Goal: Feedback & Contribution: Contribute content

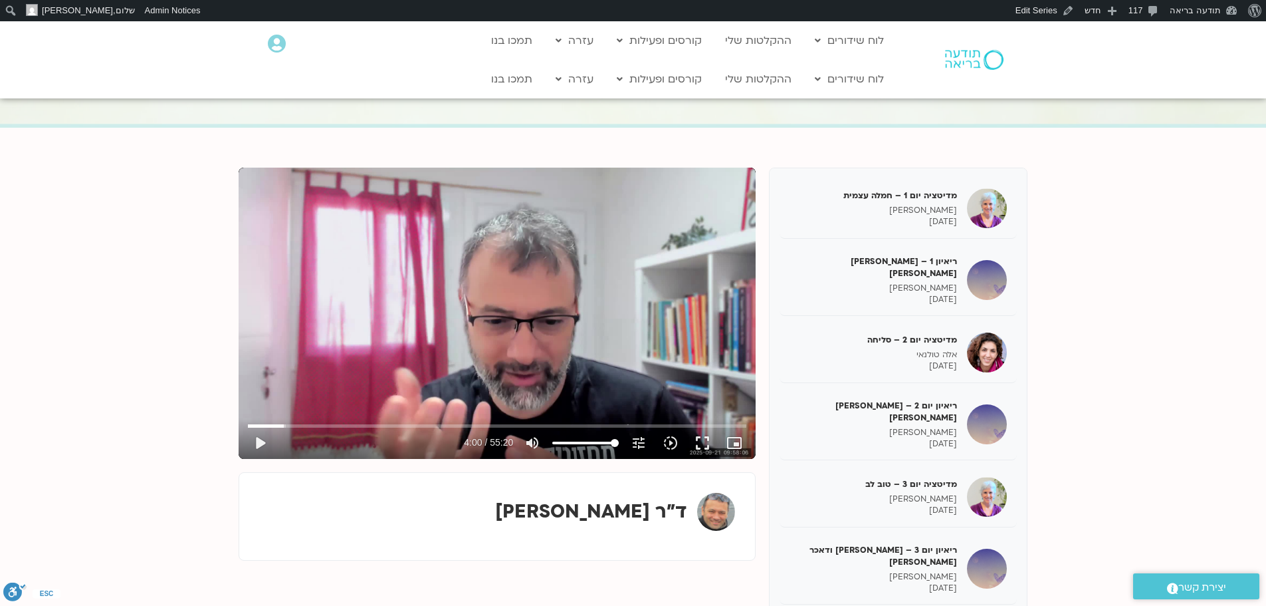
scroll to position [170, 0]
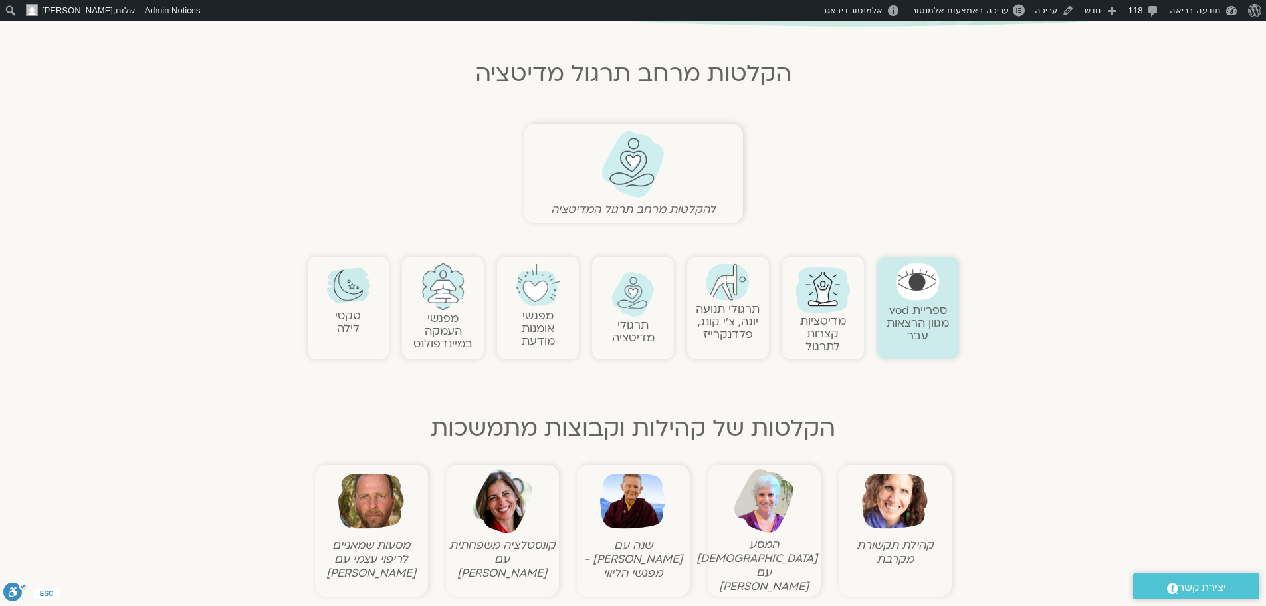
scroll to position [266, 0]
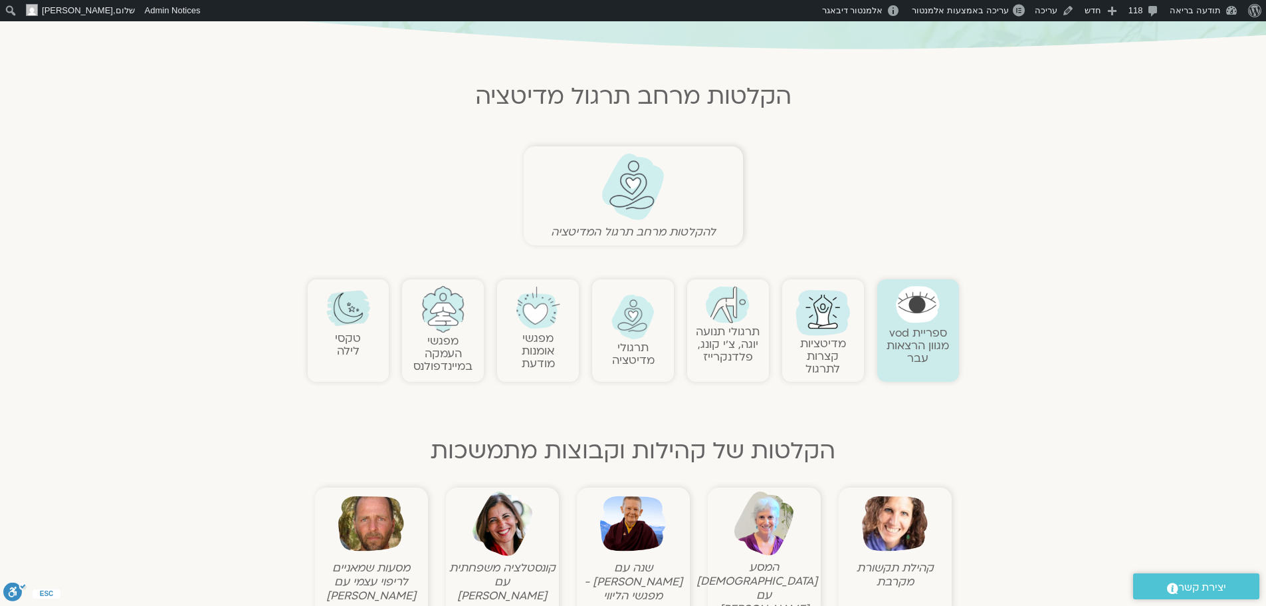
click at [645, 312] on img at bounding box center [634, 316] width 44 height 45
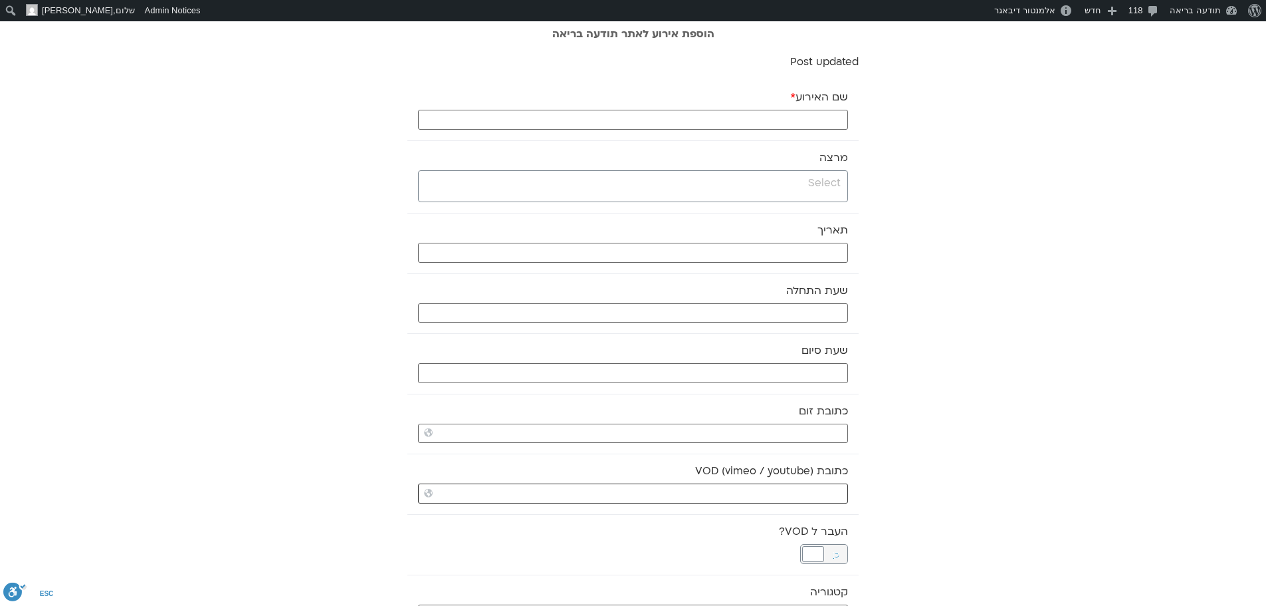
click at [822, 496] on input "כתובת VOD (vimeo / youtube)" at bounding box center [633, 493] width 430 height 20
paste input "https://stream.mux.com/Mw3r9SNUFu4ceK9lsDhlw4lNLWrRIKkPkotboWfVYgU.m3u8"
type input "https://stream.mux.com/Mw3r9SNUFu4ceK9lsDhlw4lNLWrRIKkPkotboWfVYgU.m3u8"
click at [834, 179] on input "search" at bounding box center [631, 183] width 419 height 17
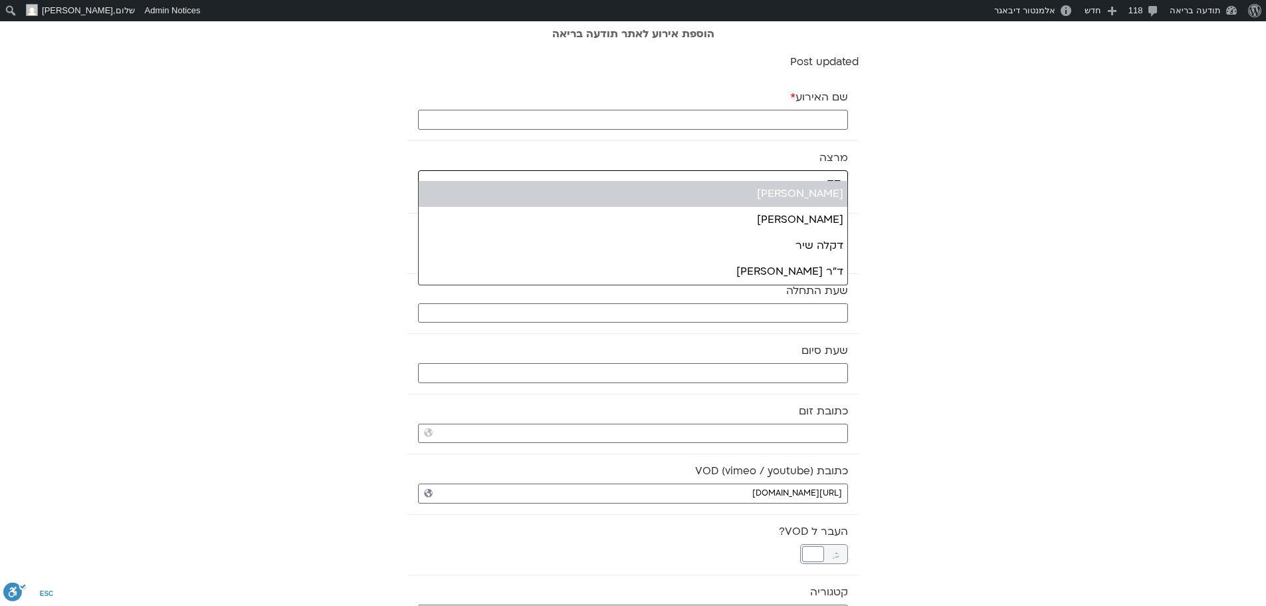
type input "דק"
select select "******"
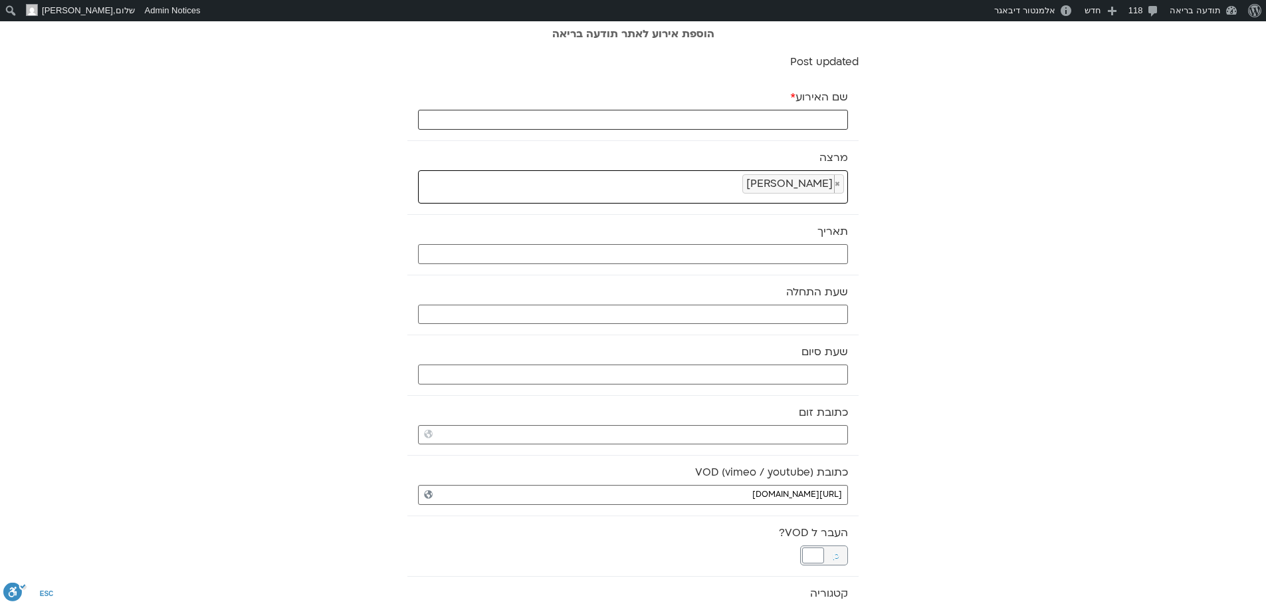
click at [834, 118] on input "שם האירוע *" at bounding box center [633, 120] width 430 height 20
type input "מדיטציה ושיח - 12.10.25"
click at [817, 253] on input "text" at bounding box center [633, 254] width 430 height 20
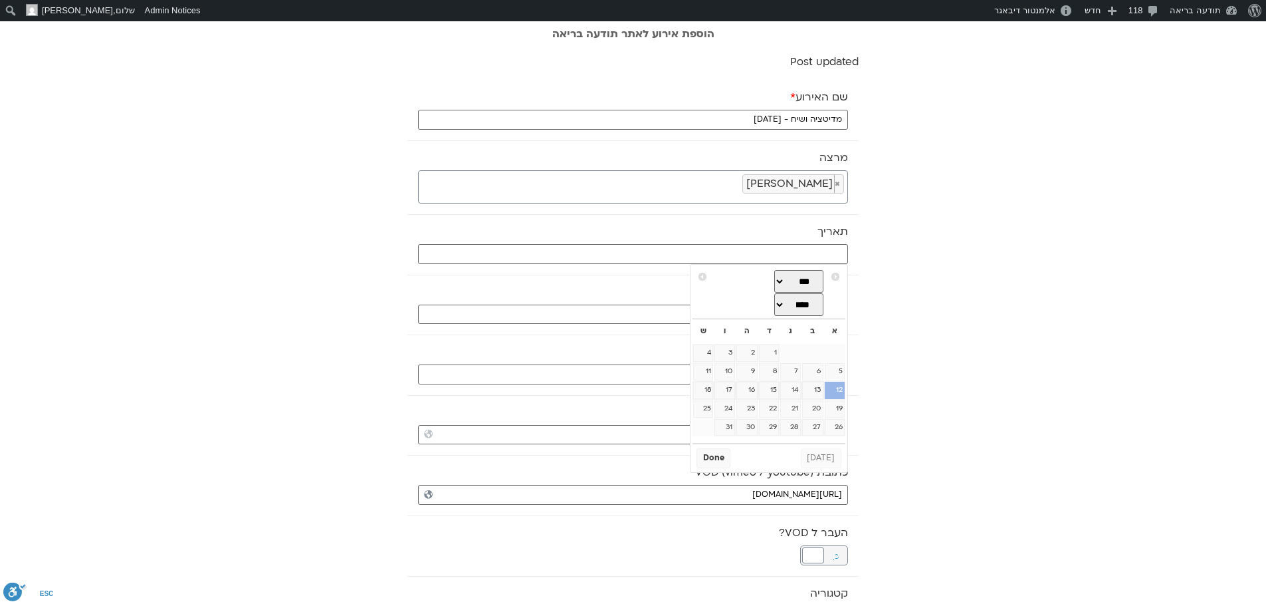
click at [838, 394] on link "12" at bounding box center [835, 390] width 20 height 17
type input "12/10/2025"
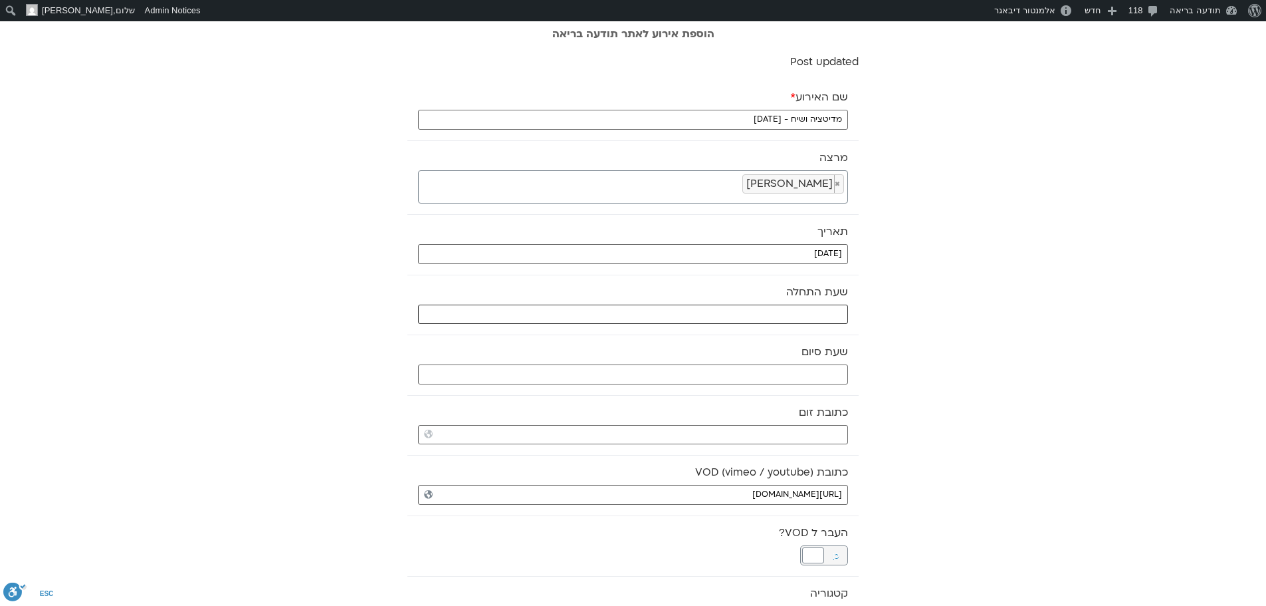
click at [760, 316] on input "text" at bounding box center [633, 314] width 430 height 20
click at [756, 362] on select "** ** ** ** ** ** ** ** ** ** ** ** ** ** ** ** ** ** ** ** ** ** ** **" at bounding box center [748, 361] width 43 height 23
type input "07:00"
select select "*"
click at [717, 392] on button "Select" at bounding box center [715, 394] width 37 height 20
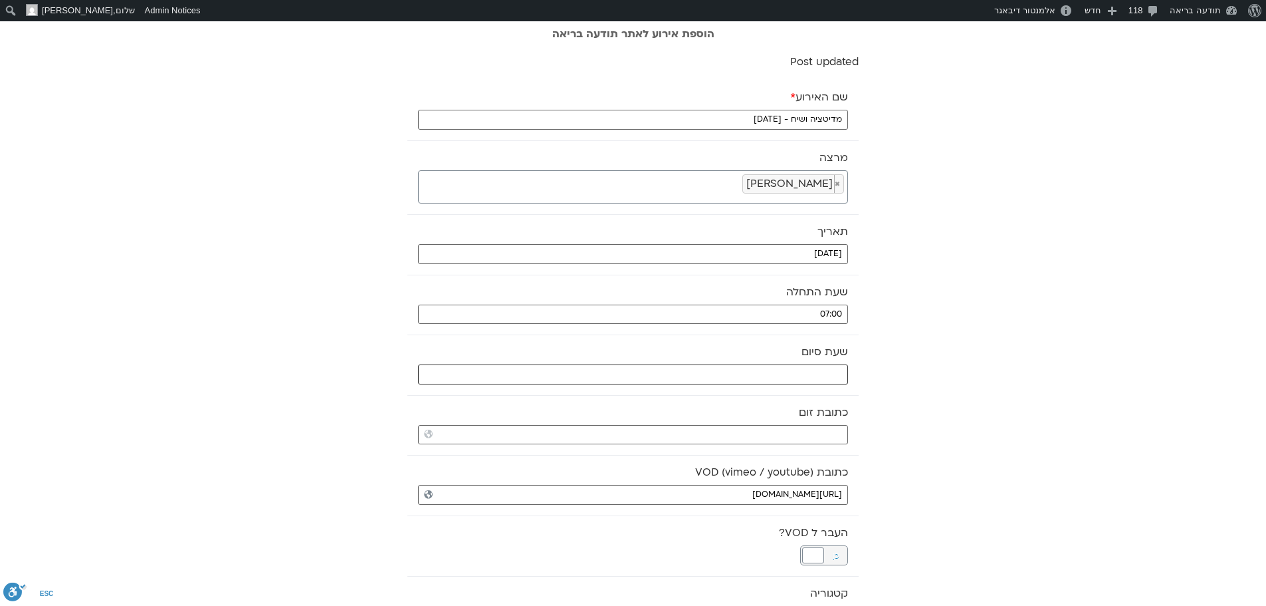
click at [728, 372] on input "text" at bounding box center [633, 374] width 430 height 20
click at [760, 419] on select "** ** ** ** ** ** ** ** ** ** ** ** ** ** ** ** ** ** ** ** ** ** ** **" at bounding box center [748, 421] width 43 height 23
type input "08:00"
select select "*"
click at [720, 454] on button "Select" at bounding box center [715, 455] width 37 height 20
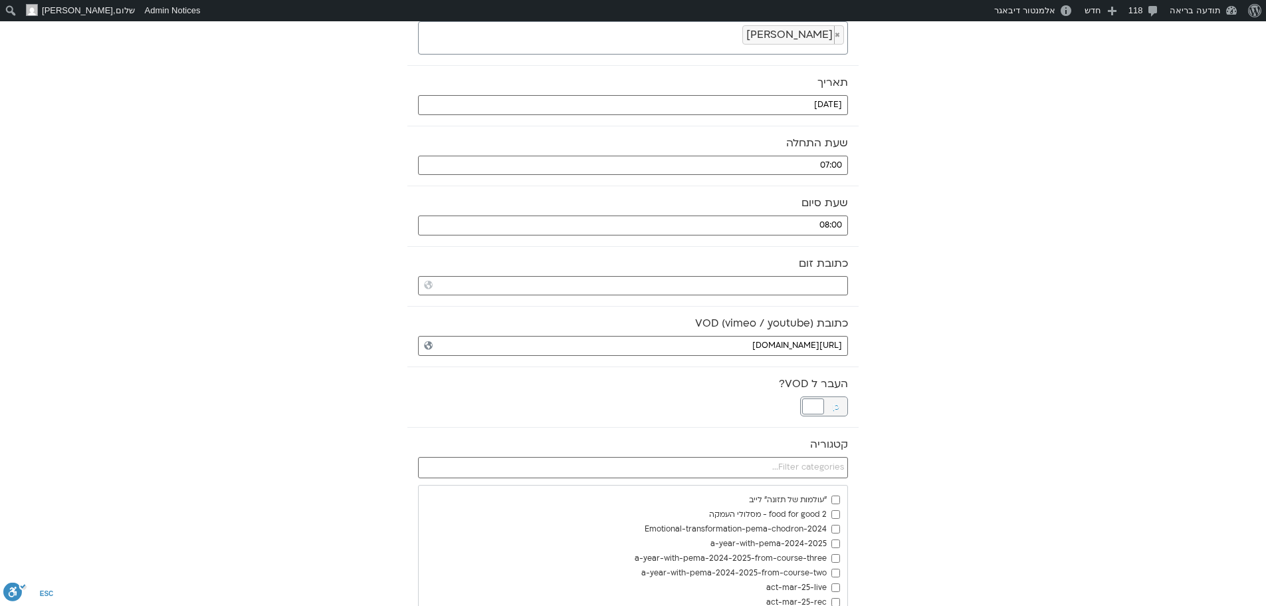
scroll to position [199, 0]
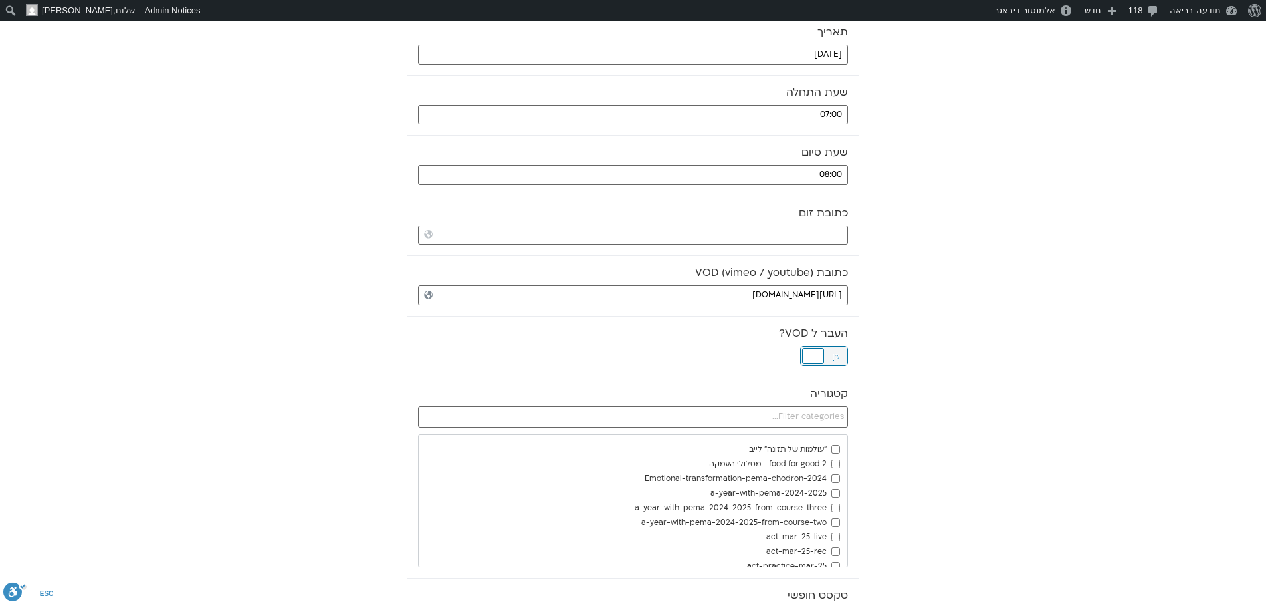
click at [817, 352] on div at bounding box center [813, 356] width 22 height 16
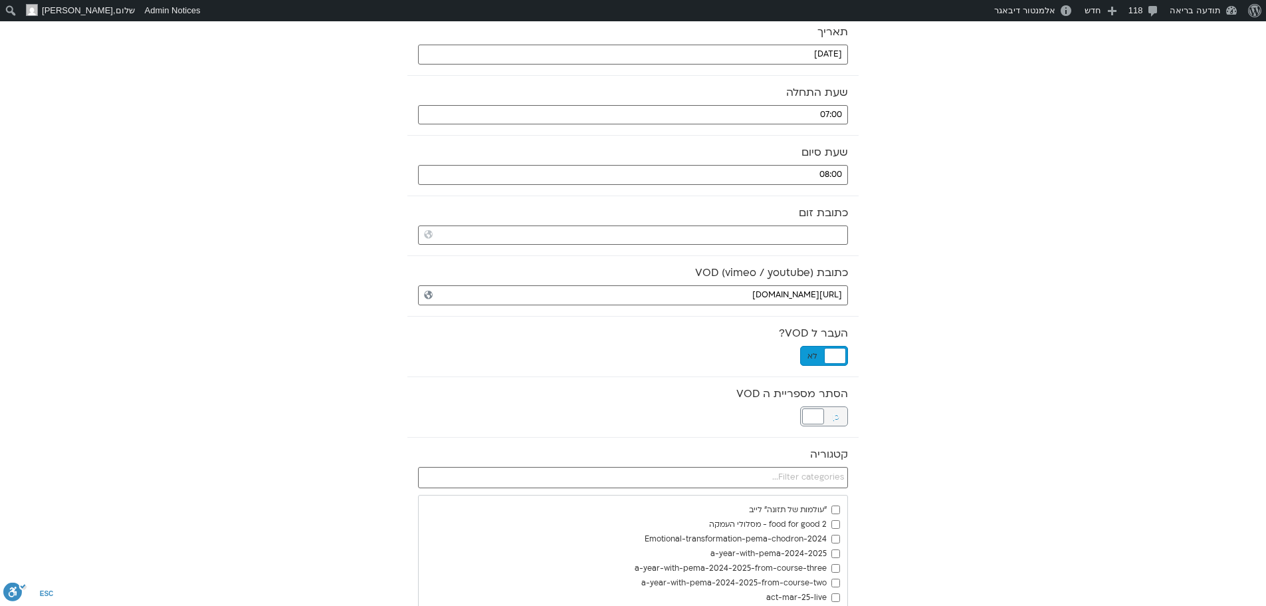
drag, startPoint x: 817, startPoint y: 413, endPoint x: 891, endPoint y: 398, distance: 76.1
click at [817, 413] on div at bounding box center [813, 416] width 22 height 16
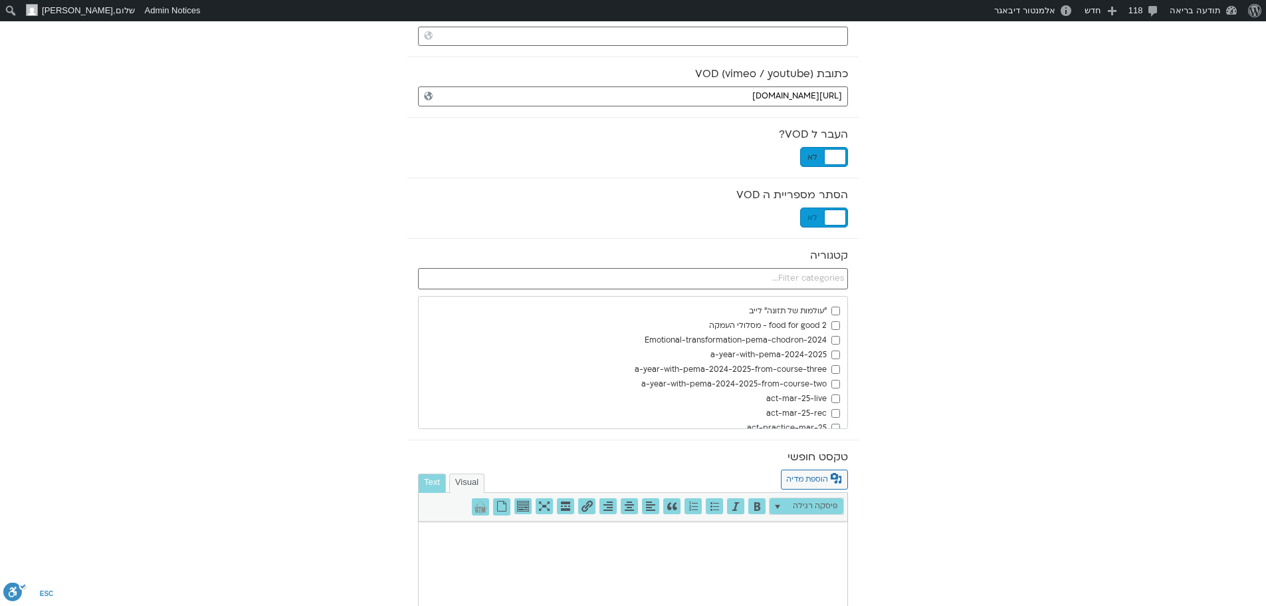
scroll to position [399, 0]
click at [808, 276] on input "text" at bounding box center [633, 277] width 430 height 21
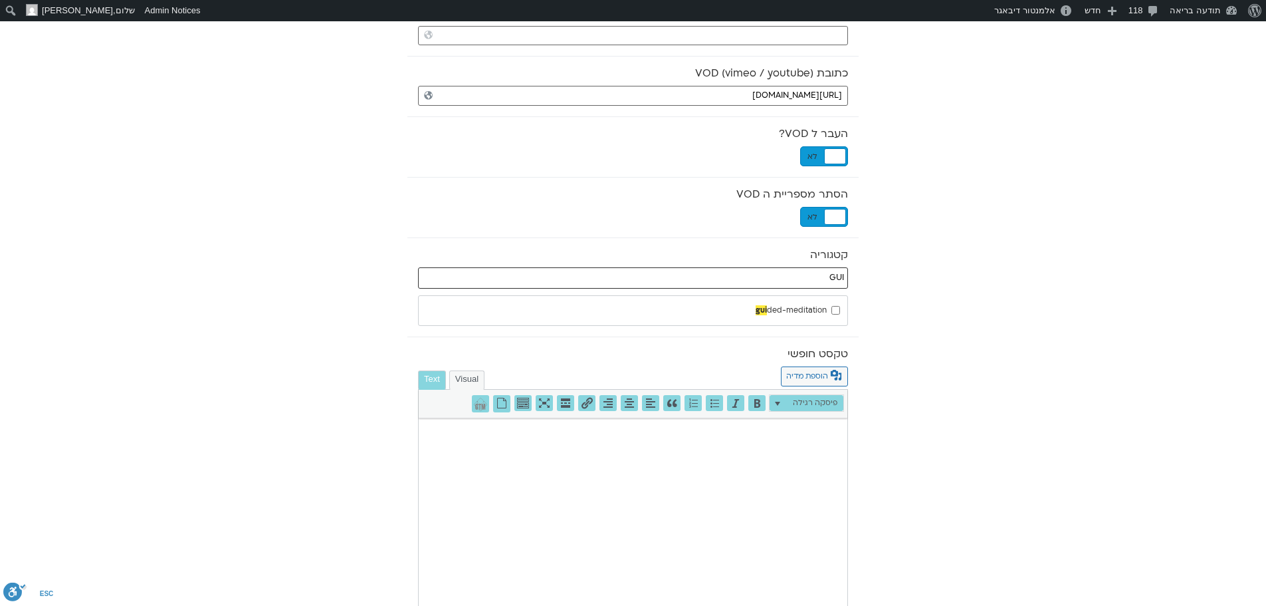
type input "GUI"
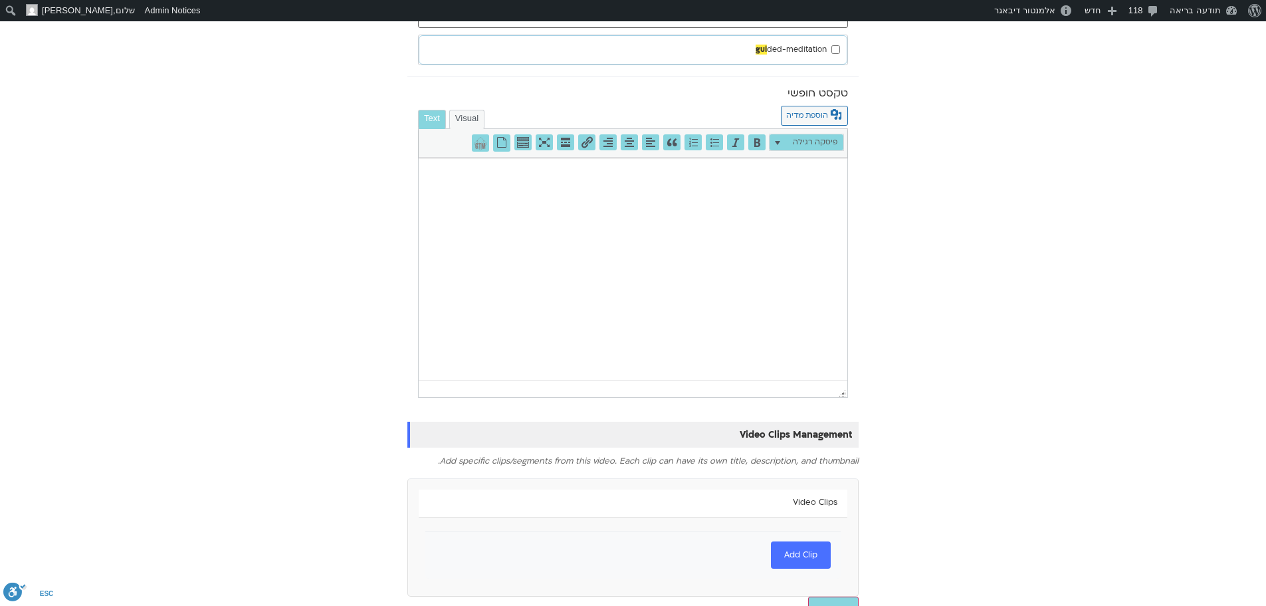
scroll to position [685, 0]
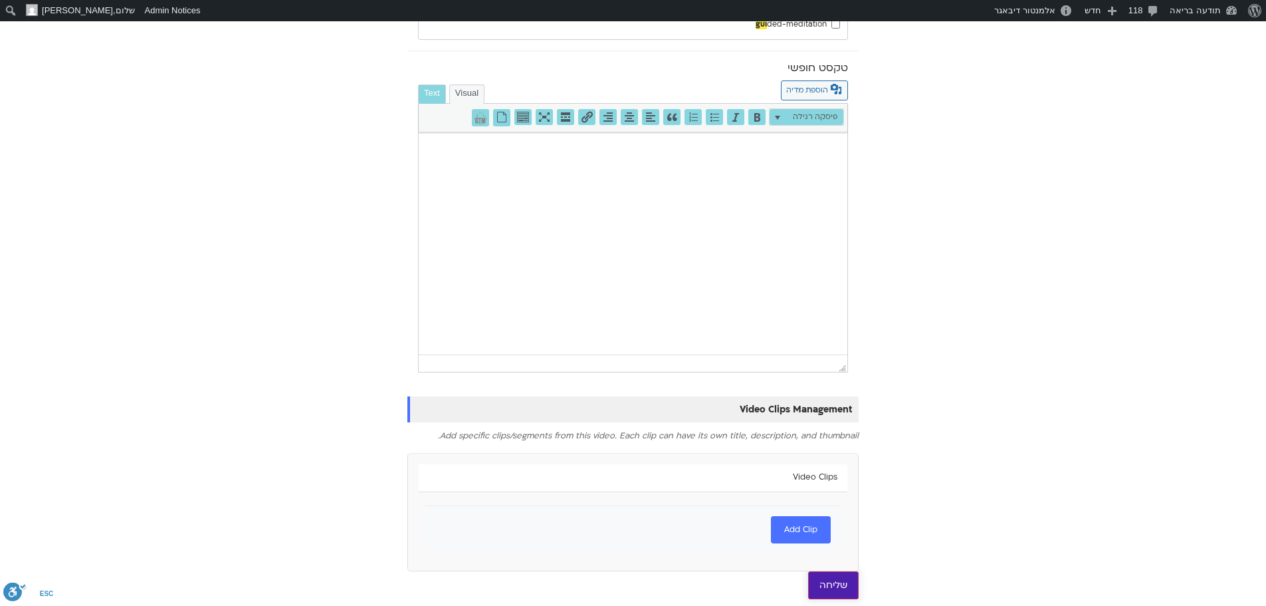
click at [841, 580] on input "שליחה" at bounding box center [833, 585] width 51 height 28
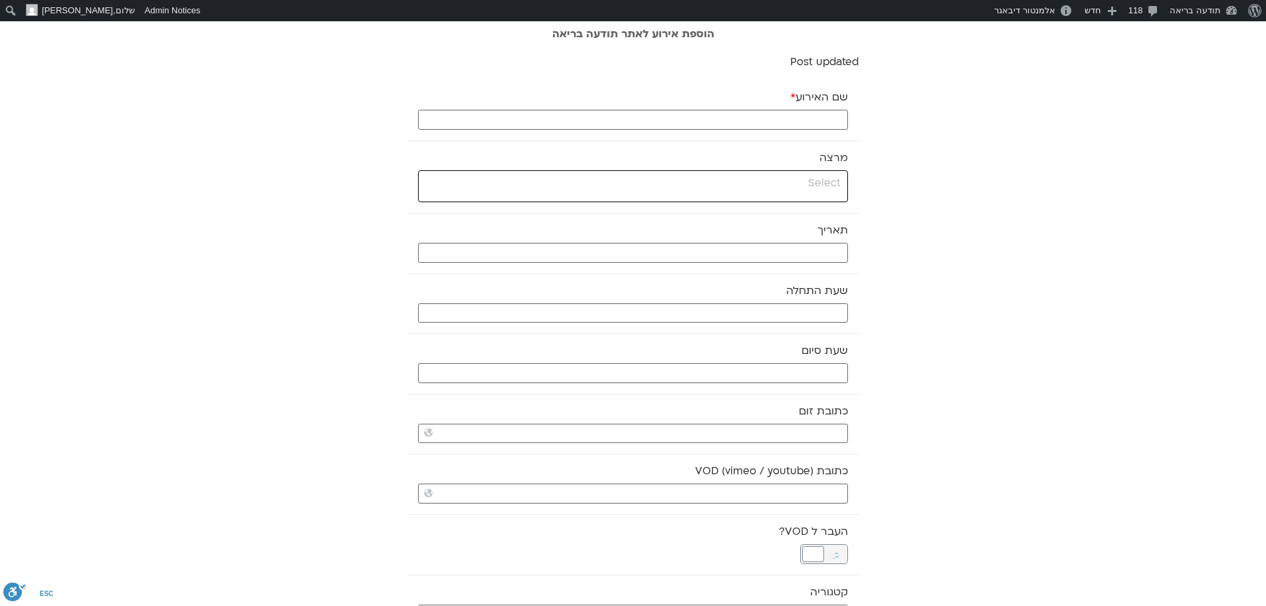
click at [770, 181] on input "search" at bounding box center [631, 183] width 419 height 17
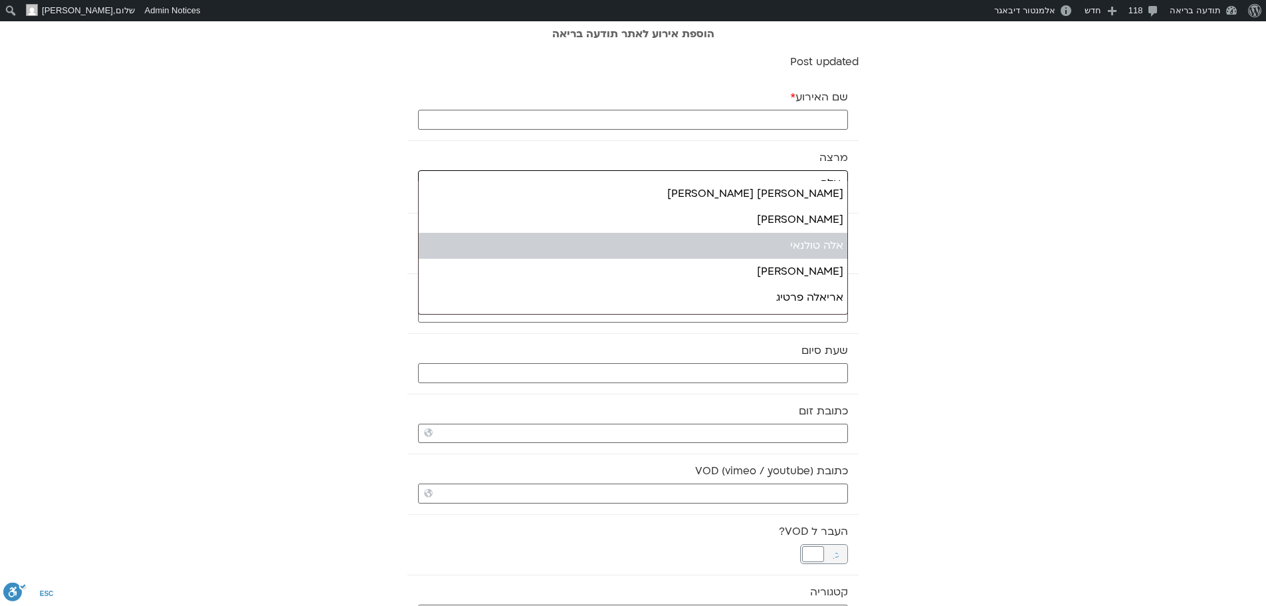
type input "אלה"
select select "****"
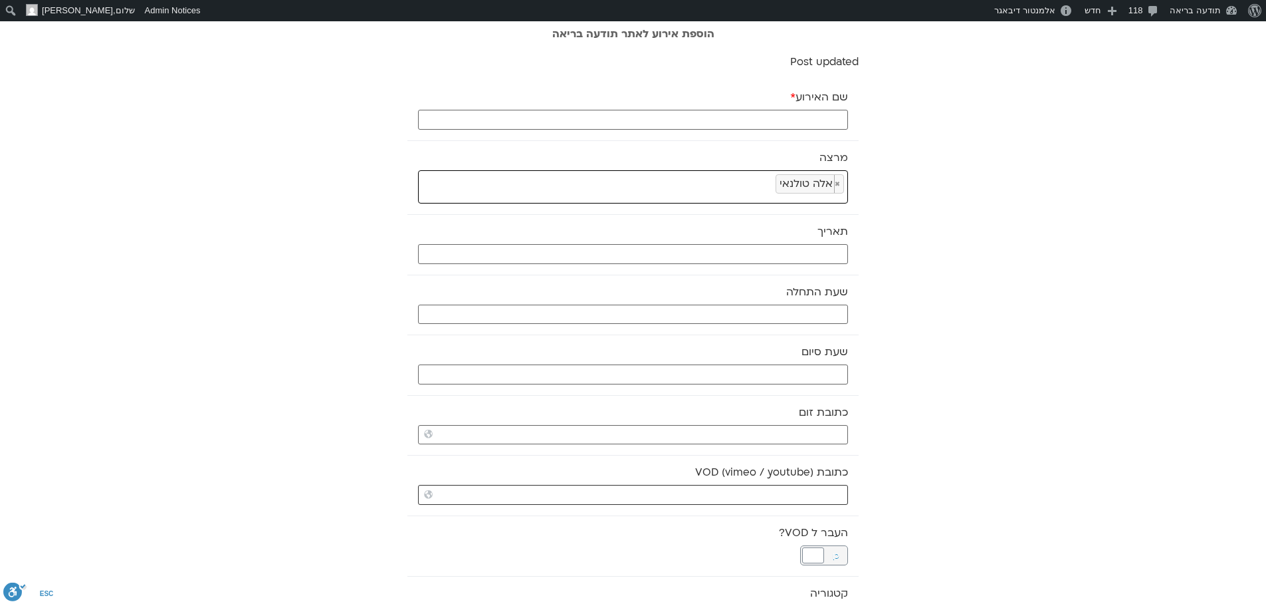
click at [784, 493] on input "כתובת VOD (vimeo / youtube)" at bounding box center [633, 495] width 430 height 20
paste input "https://stream.mux.com/6W3u02NdQM1j5nnSv2kAoL6ApSZPh53OCZ24bnio02xHg.m3u8"
type input "https://stream.mux.com/6W3u02NdQM1j5nnSv2kAoL6ApSZPh53OCZ24bnio02xHg.m3u8"
click at [771, 115] on input "שם האירוע *" at bounding box center [633, 120] width 430 height 20
click at [733, 251] on input "text" at bounding box center [633, 254] width 430 height 20
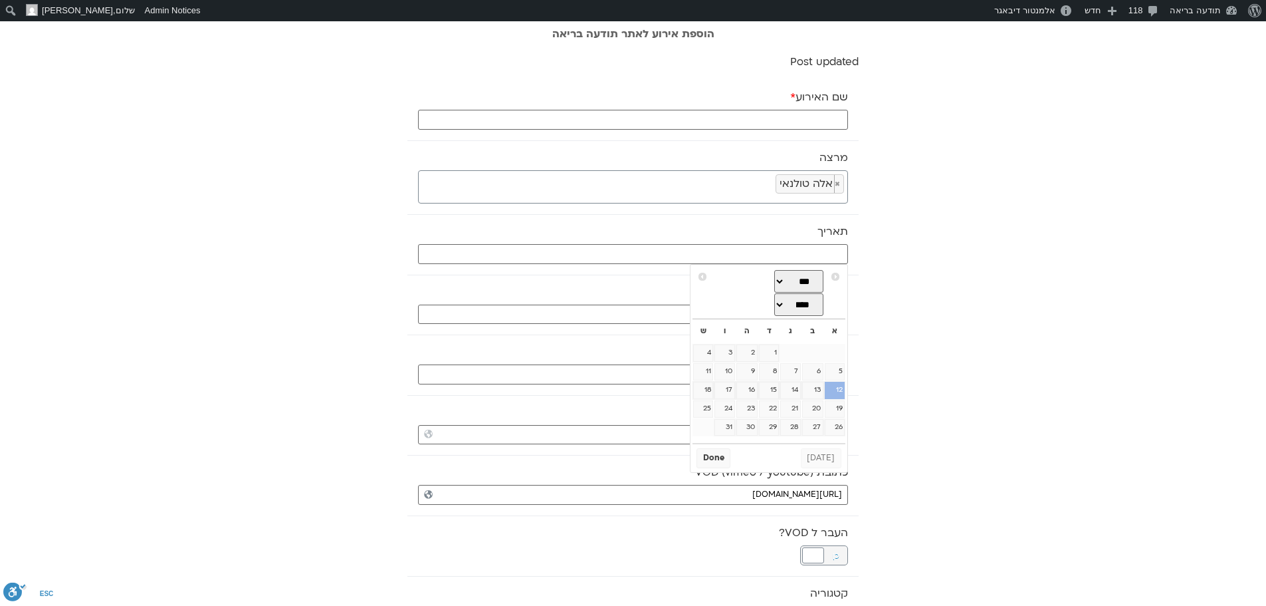
click at [840, 399] on link "12" at bounding box center [835, 390] width 20 height 17
type input "12/10/2025"
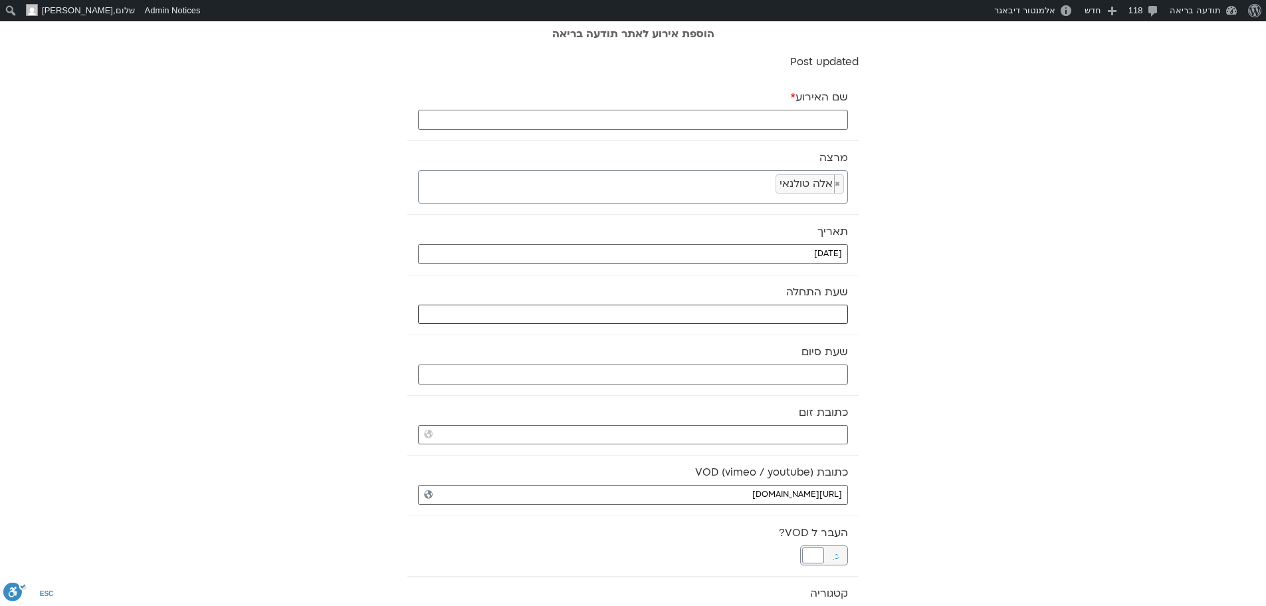
drag, startPoint x: 760, startPoint y: 308, endPoint x: 752, endPoint y: 308, distance: 8.0
click at [760, 308] on input "text" at bounding box center [633, 314] width 430 height 20
click at [760, 362] on select "** ** ** ** ** ** ** ** ** ** ** ** ** ** ** ** ** ** ** ** ** ** ** **" at bounding box center [748, 361] width 43 height 23
type input "08:00"
select select "*"
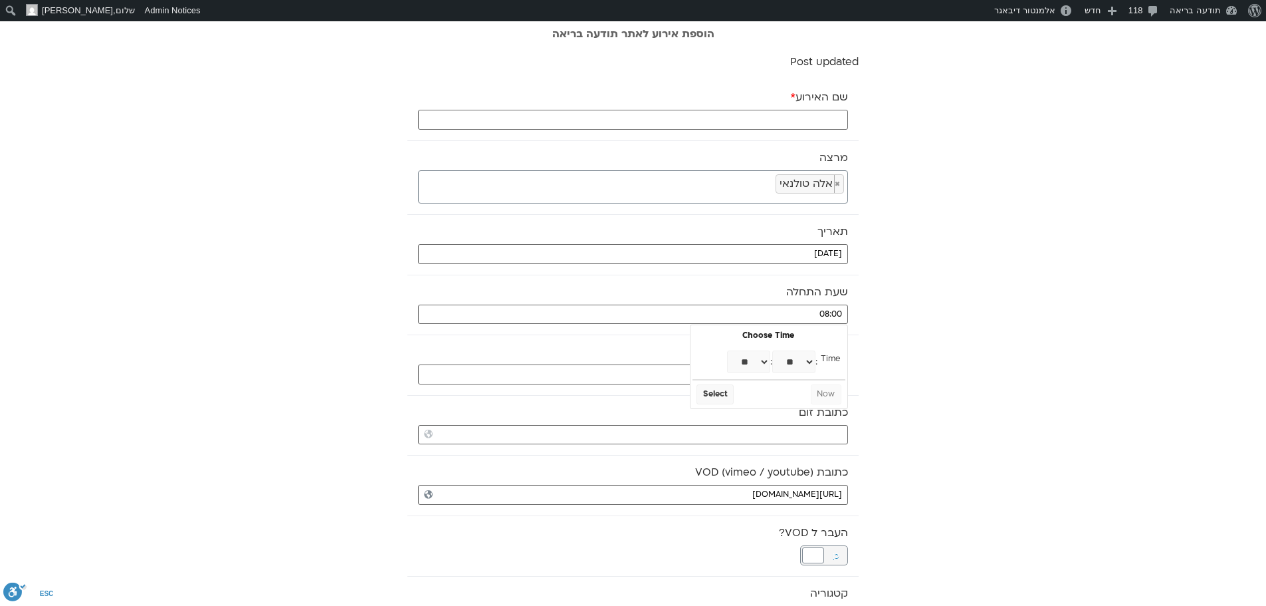
click at [789, 366] on select "** ** ** ** ** ** ** ** ** ** ** ** ** ** ** ** ** ** ** ** ** ** ** ** ** ** *…" at bounding box center [793, 361] width 43 height 23
type input "08:30"
select select "*"
select select "**"
click at [713, 396] on button "Select" at bounding box center [715, 394] width 37 height 20
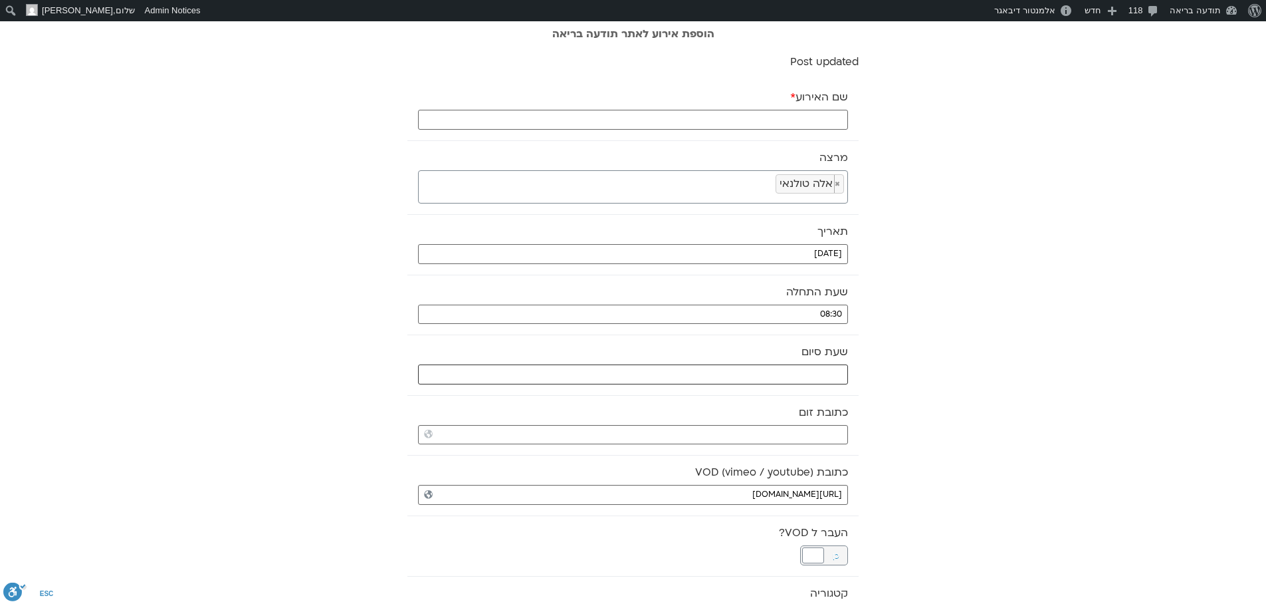
click at [724, 374] on input "text" at bounding box center [633, 374] width 430 height 20
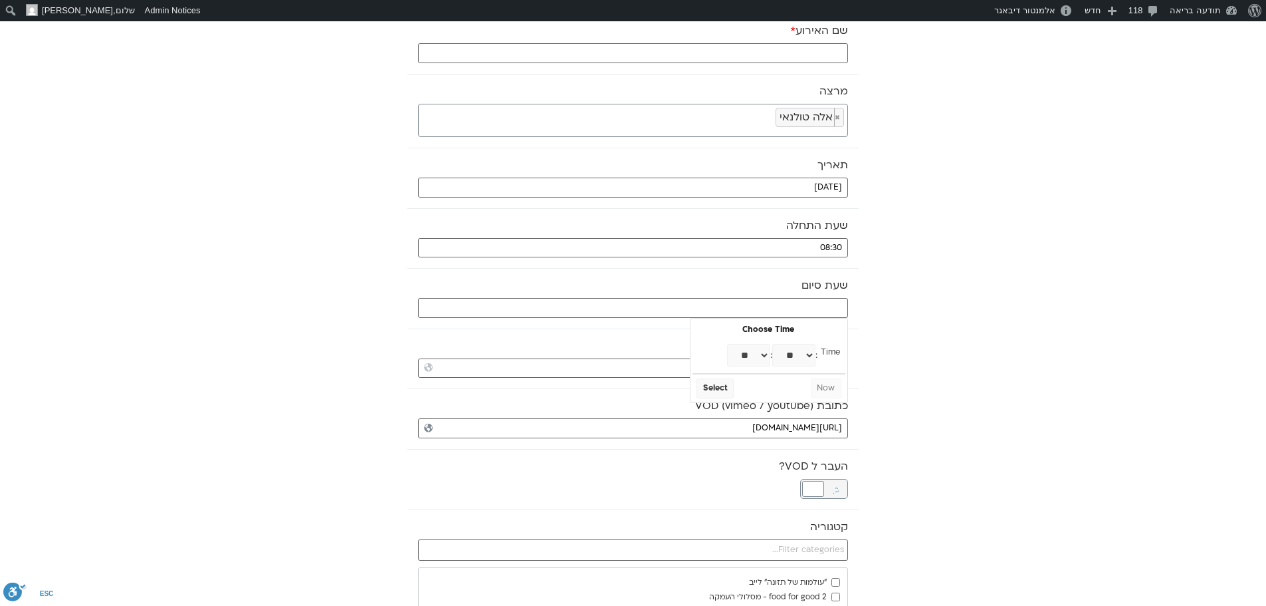
click at [762, 354] on select "** ** ** ** ** ** ** ** ** ** ** ** ** ** ** ** ** ** ** ** ** ** ** **" at bounding box center [748, 355] width 43 height 23
type input "09:00"
select select "*"
drag, startPoint x: 717, startPoint y: 123, endPoint x: 788, endPoint y: 357, distance: 244.6
click at [788, 357] on select "** ** ** ** ** ** ** ** ** ** ** ** ** ** ** ** ** ** ** ** ** ** ** ** ** ** *…" at bounding box center [793, 355] width 43 height 23
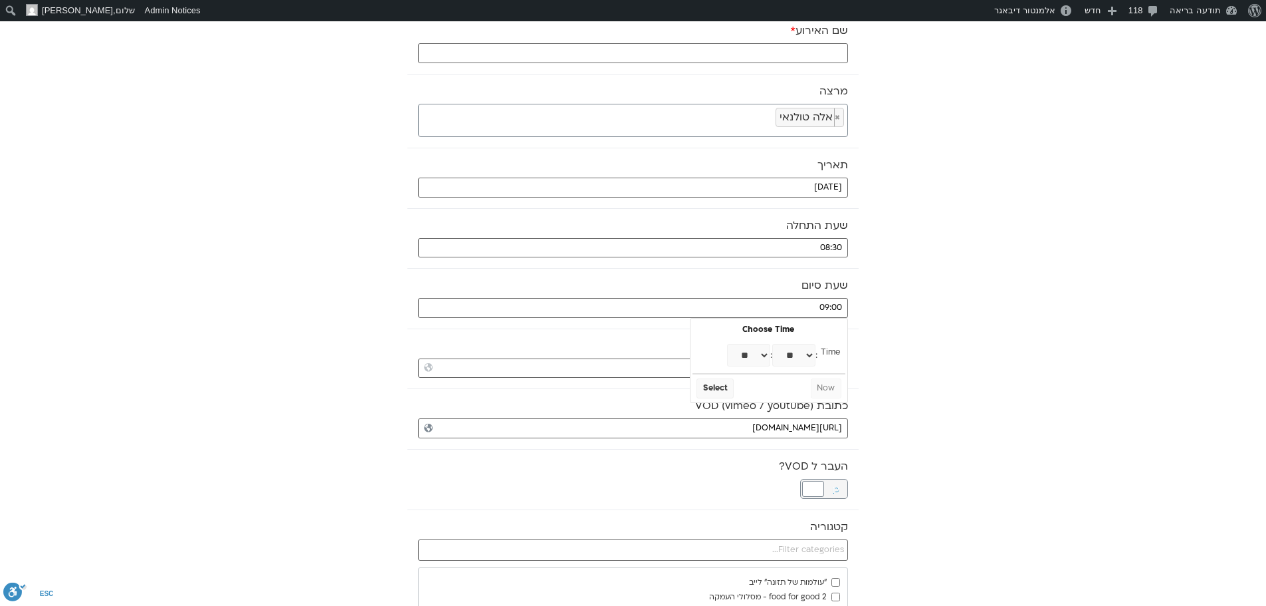
type input "09:30"
select select "*"
select select "**"
click at [713, 392] on button "Select" at bounding box center [715, 388] width 37 height 20
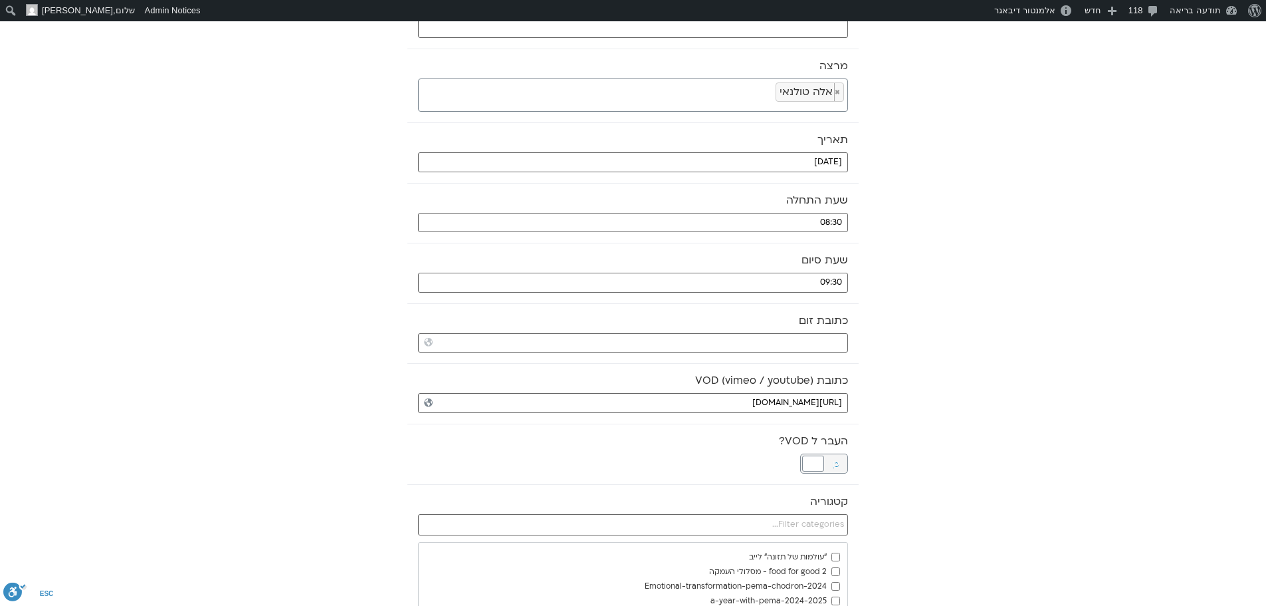
scroll to position [199, 0]
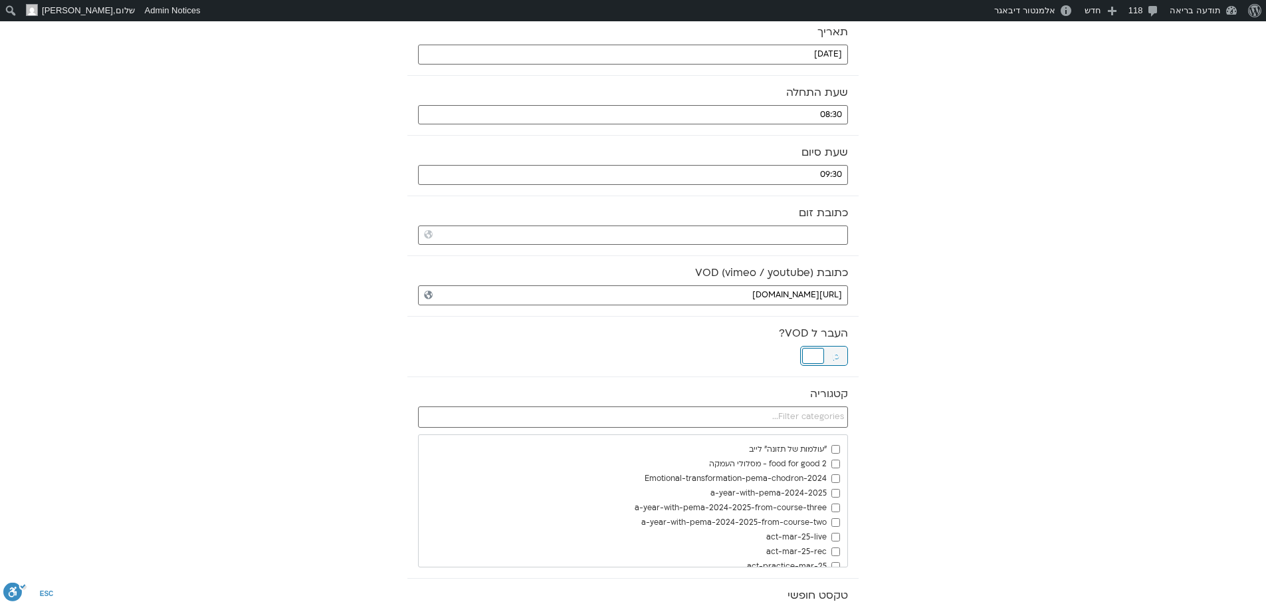
click at [823, 354] on div at bounding box center [813, 356] width 22 height 16
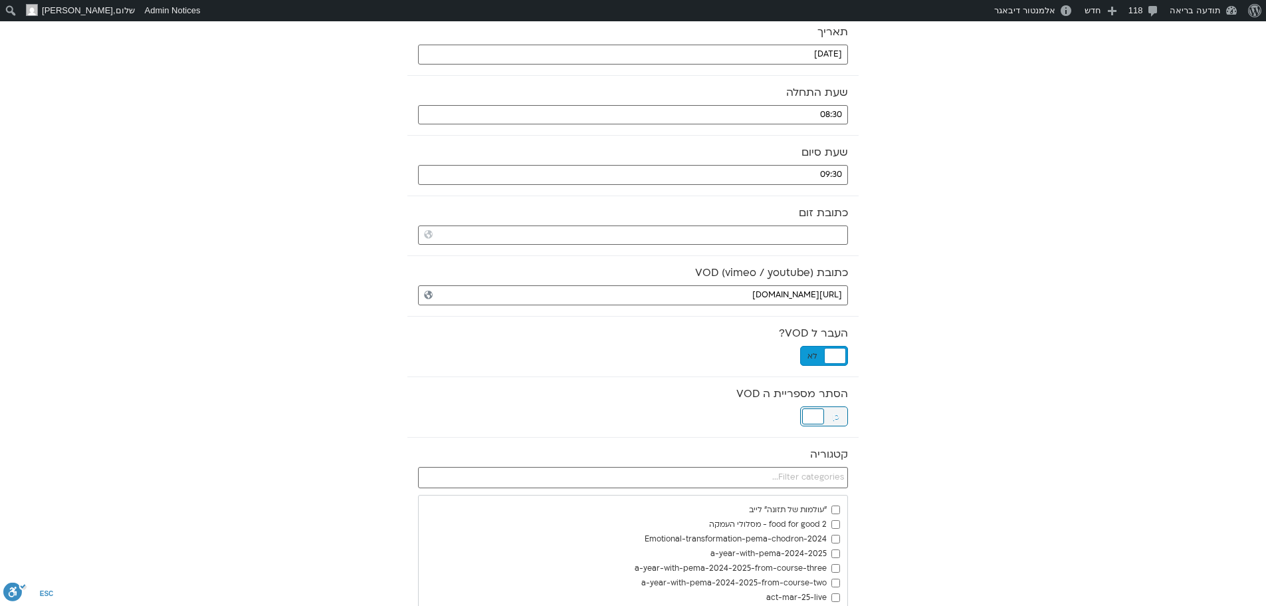
click at [813, 414] on div at bounding box center [813, 416] width 22 height 16
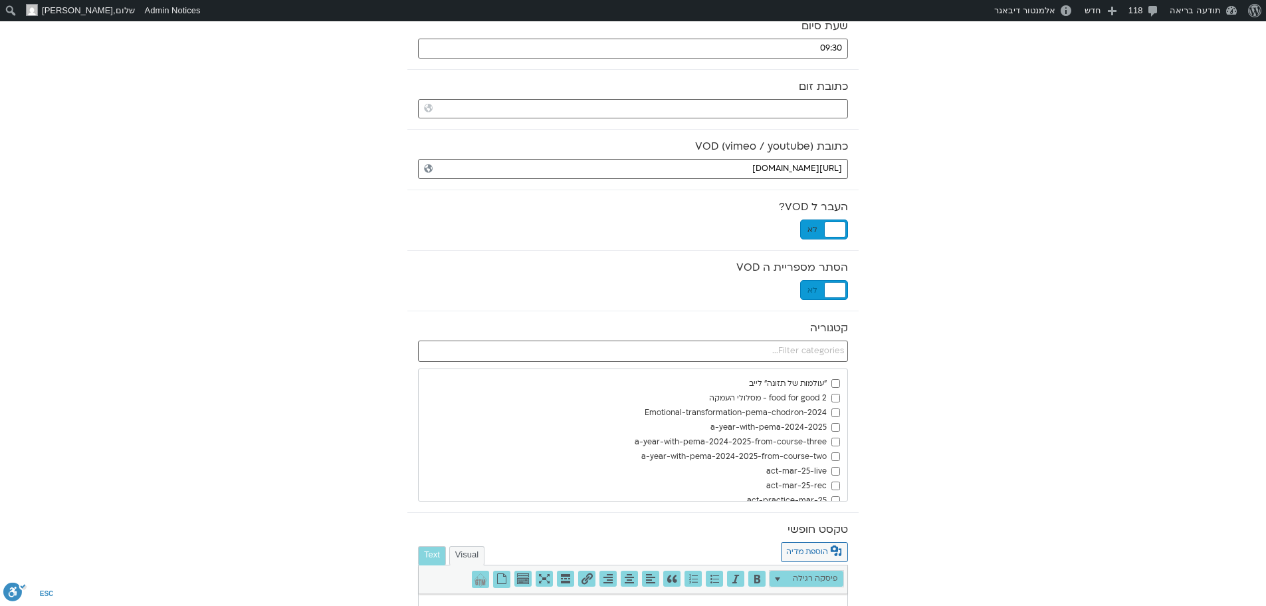
scroll to position [332, 0]
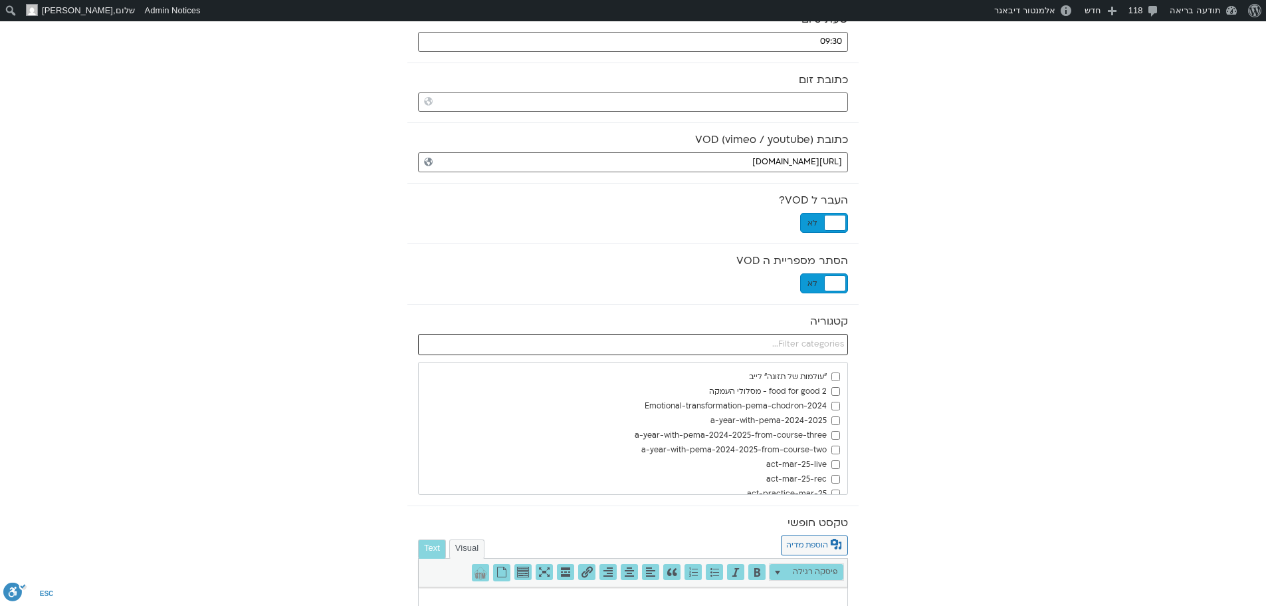
drag, startPoint x: 833, startPoint y: 342, endPoint x: 928, endPoint y: 319, distance: 97.9
click at [835, 342] on input "text" at bounding box center [633, 344] width 430 height 21
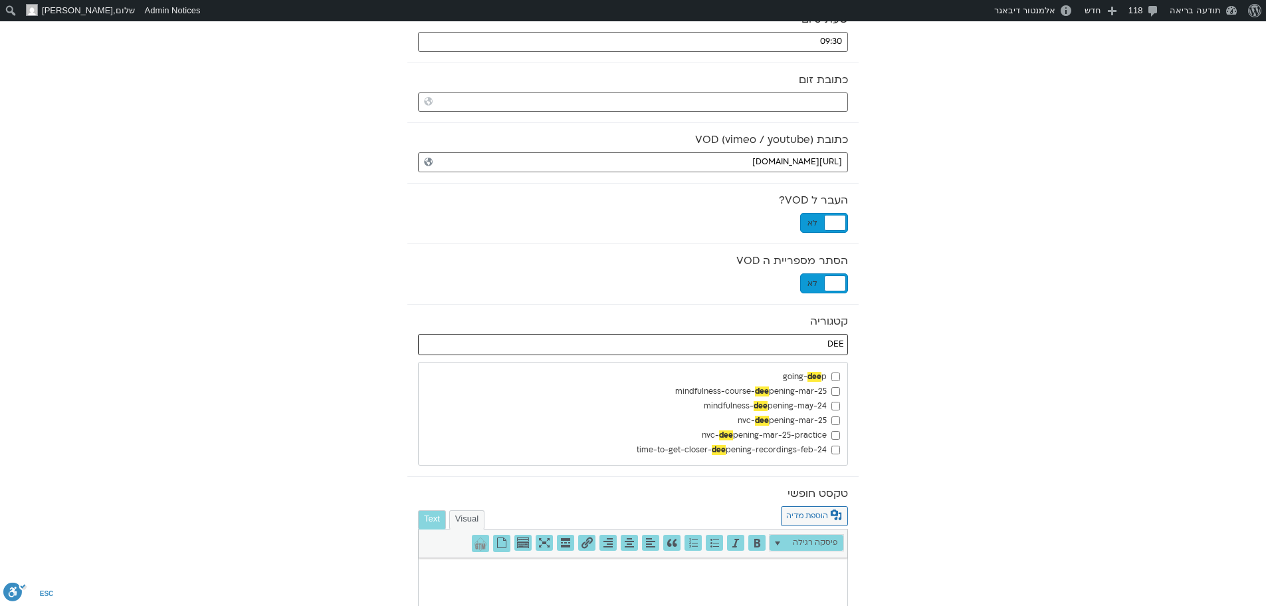
type input "DEE"
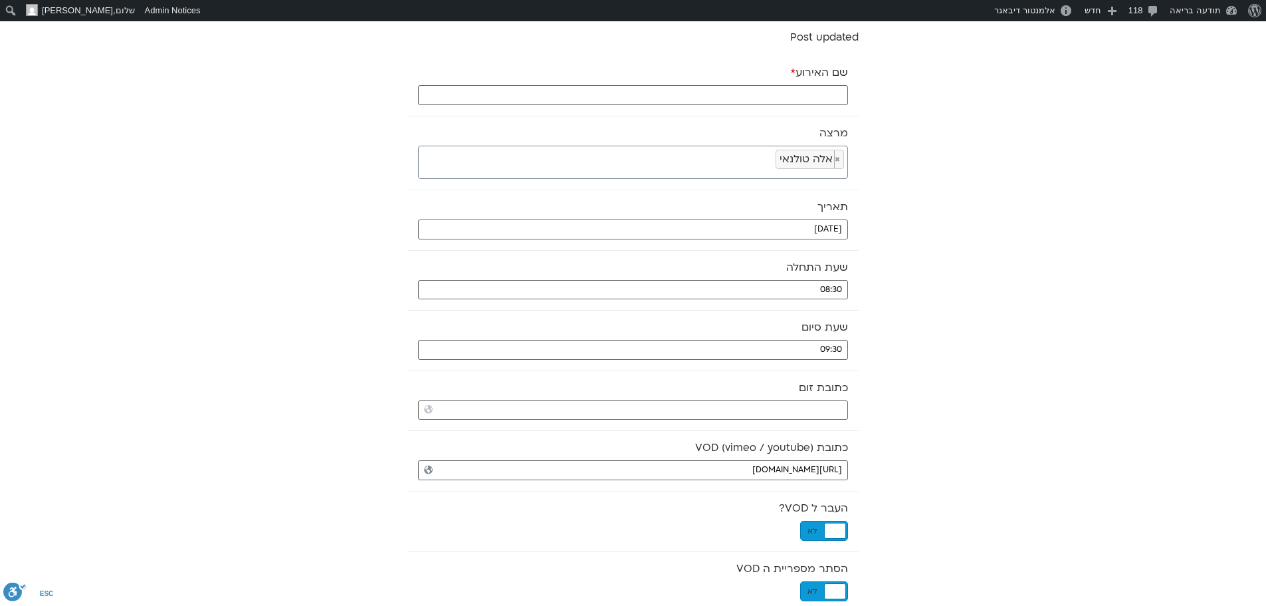
scroll to position [0, 0]
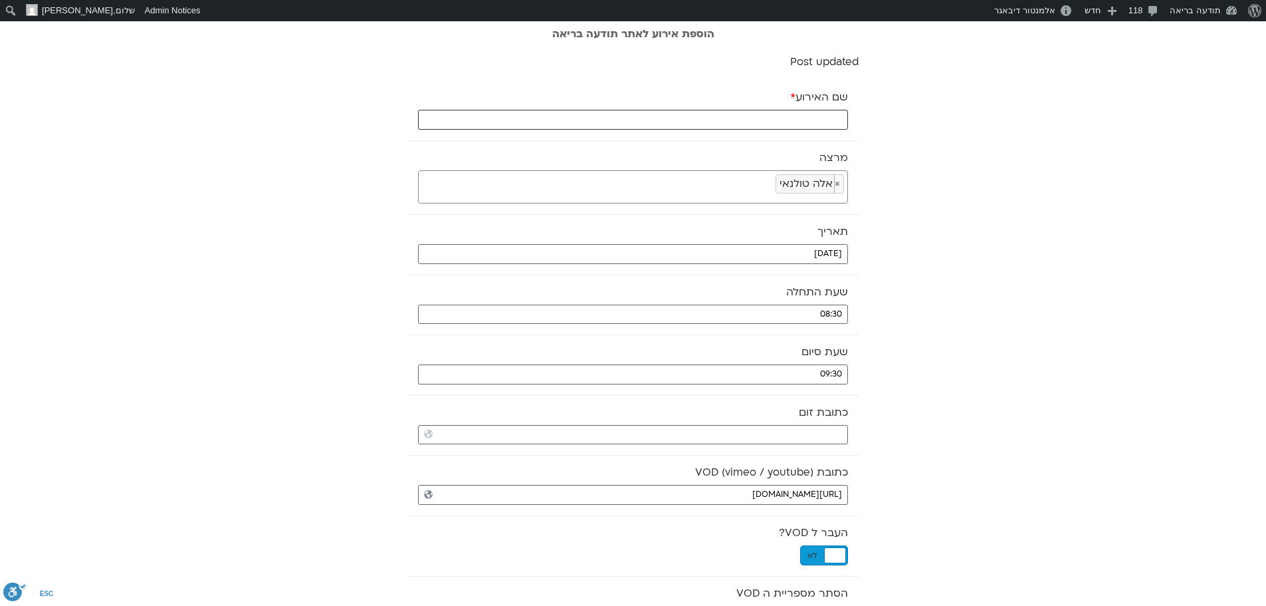
click at [820, 118] on input "שם האירוע *" at bounding box center [633, 120] width 430 height 20
paste input "תרגול מיינדפולנס"
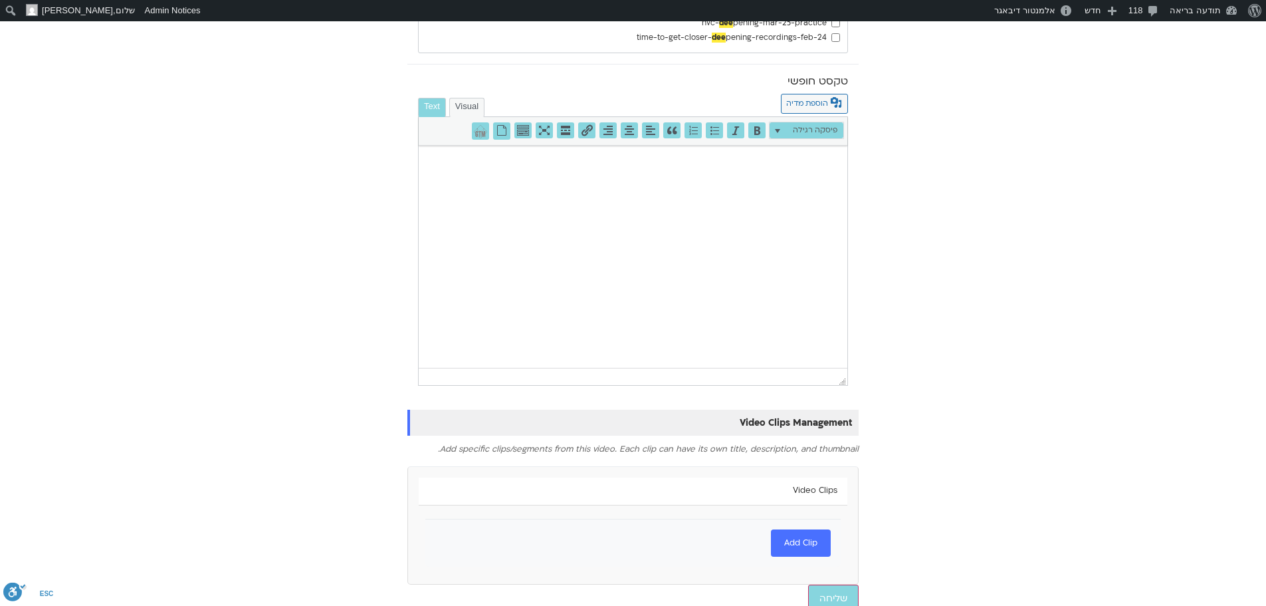
scroll to position [758, 0]
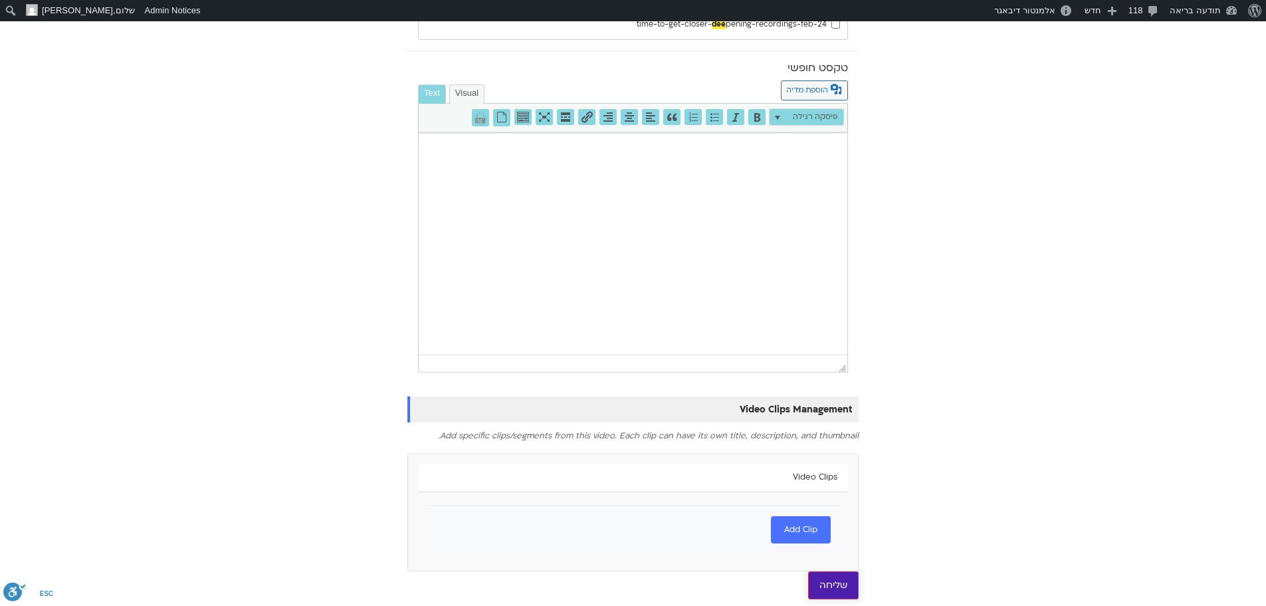
type input "תרגול מיינדפולנס - [DATE]"
click at [832, 580] on input "שליחה" at bounding box center [833, 585] width 51 height 28
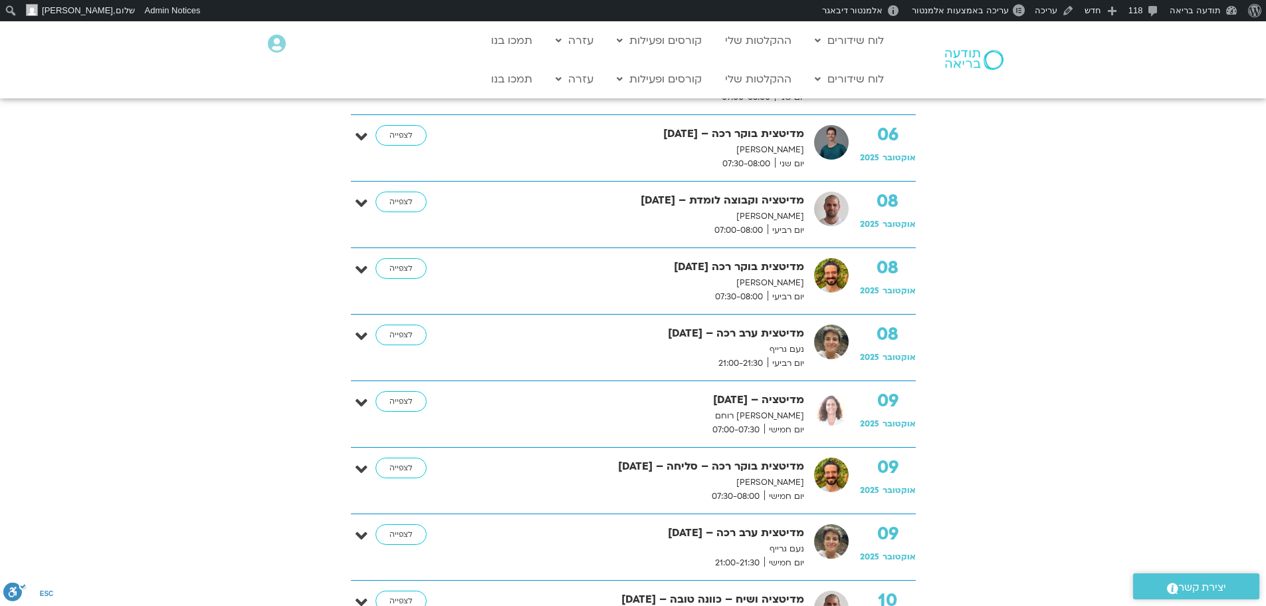
scroll to position [667, 0]
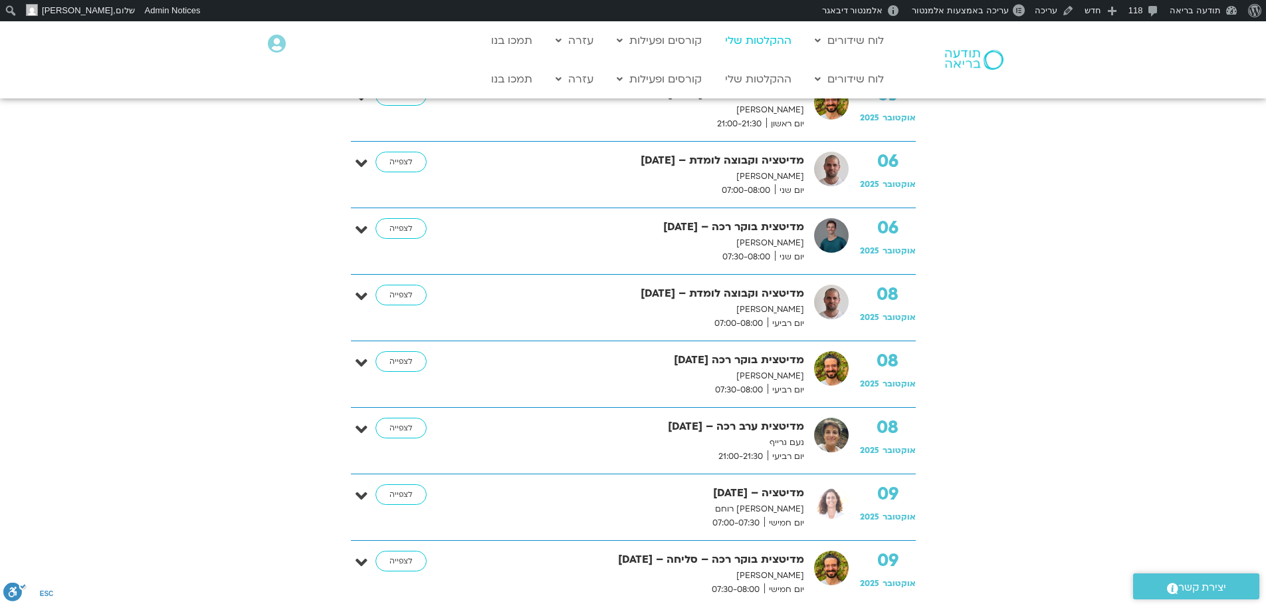
click at [752, 40] on link "ההקלטות שלי" at bounding box center [759, 40] width 80 height 25
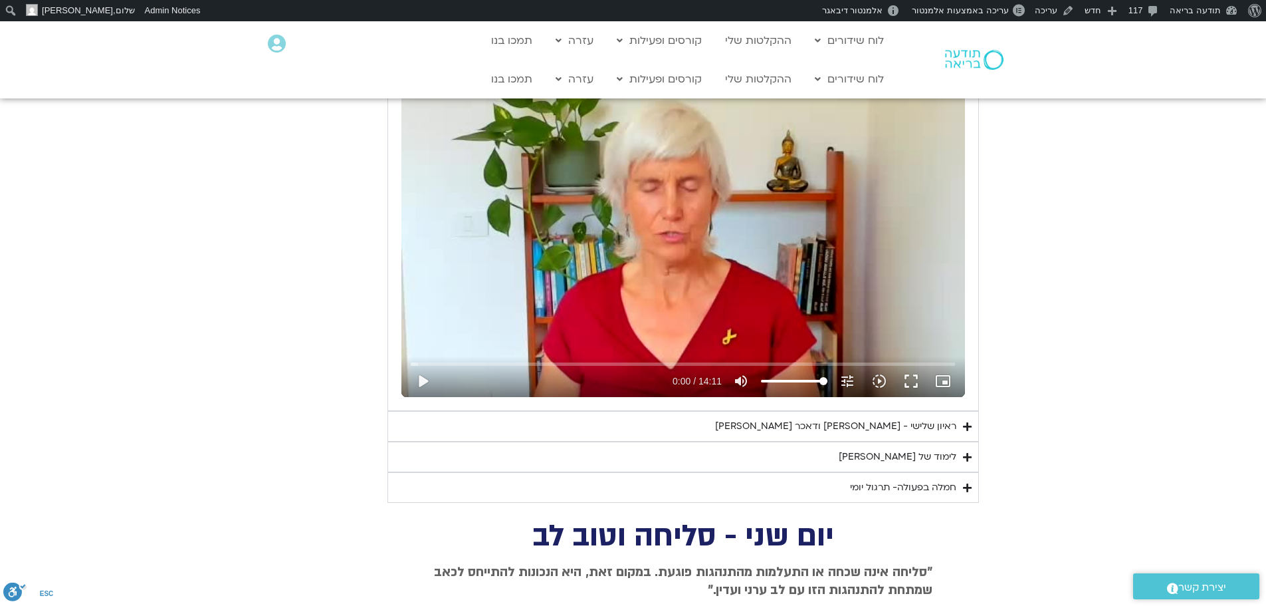
click at [966, 58] on img at bounding box center [974, 60] width 58 height 20
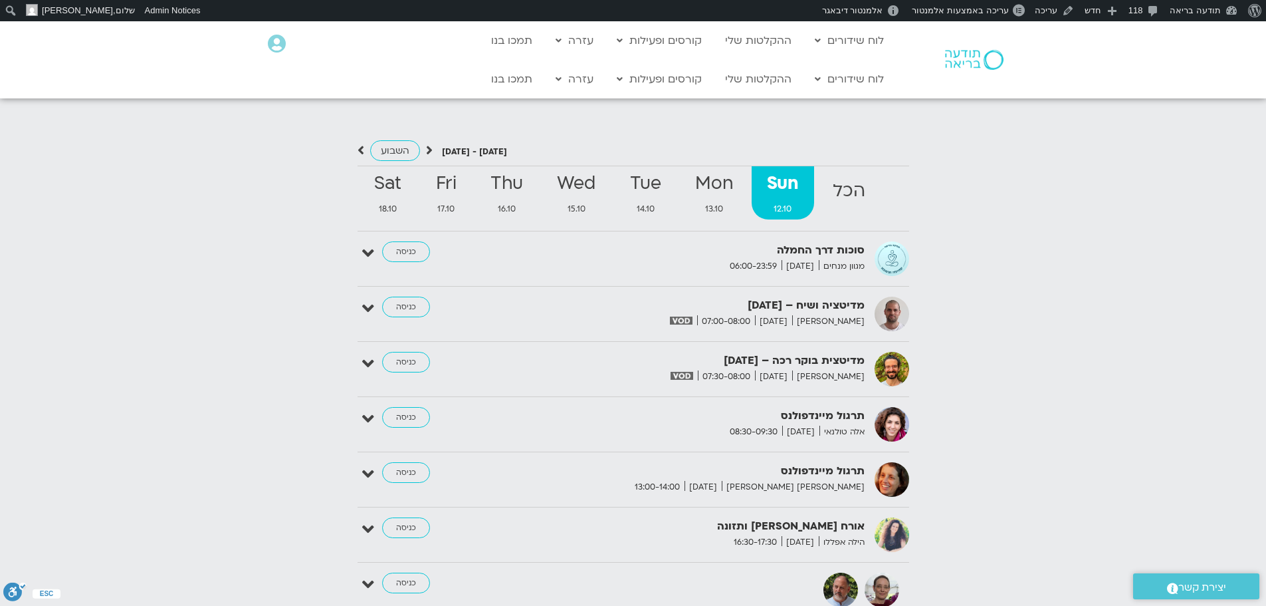
scroll to position [1462, 0]
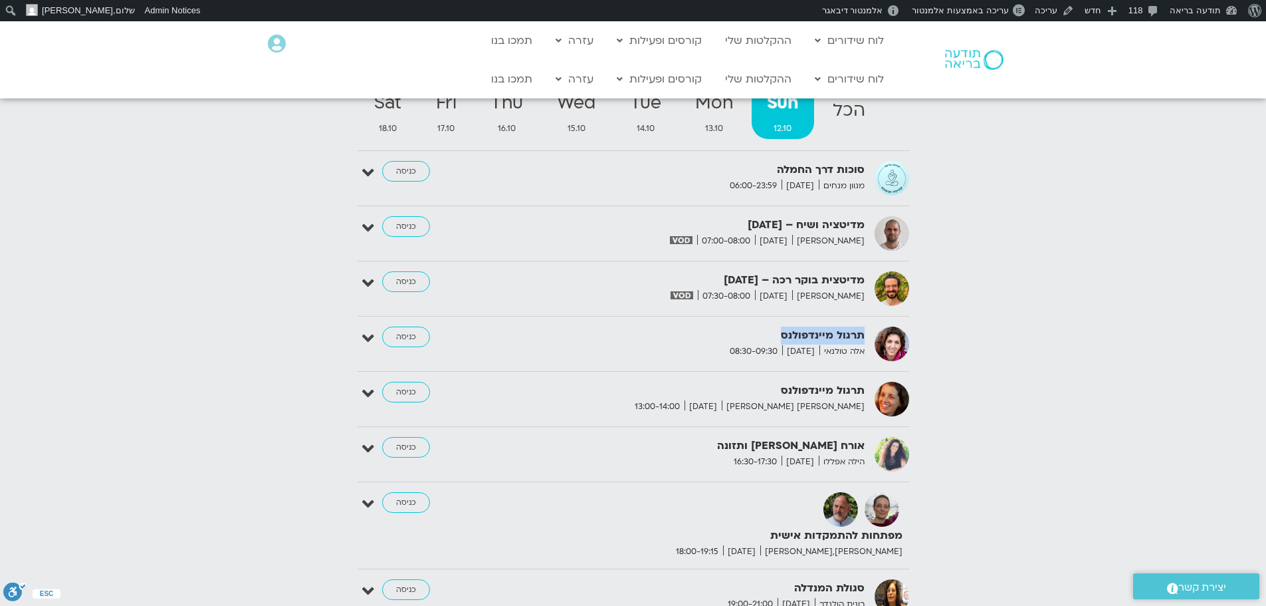
drag, startPoint x: 784, startPoint y: 325, endPoint x: 866, endPoint y: 321, distance: 82.5
click at [866, 326] on div "תרגול מיינדפולנס אלה טולנאי Sunday 08:30-09:30" at bounding box center [705, 342] width 332 height 32
copy strong "תרגול מיינדפולנס"
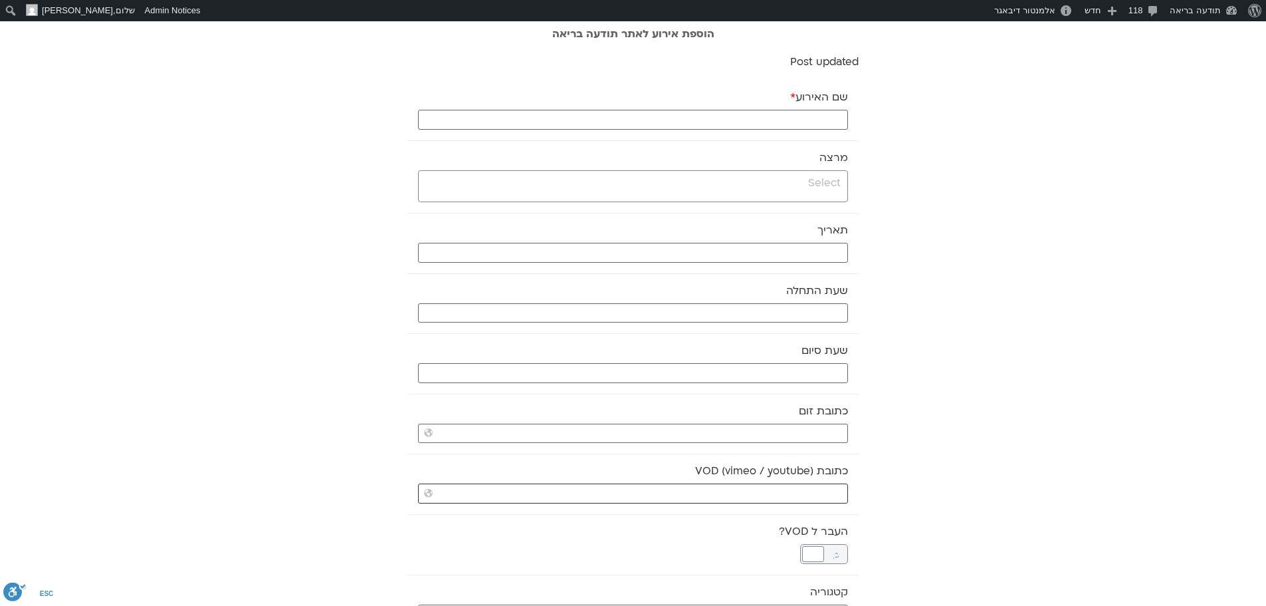
click at [843, 494] on input "כתובת VOD (vimeo / youtube)" at bounding box center [633, 493] width 430 height 20
paste input "https://stream.mux.com/SfdU02C4bLVb9l61KjOTjr01jijEmo62A5Bvgl00CGYH01A.m3u8"
type input "https://stream.mux.com/SfdU02C4bLVb9l61KjOTjr01jijEmo62A5Bvgl00CGYH01A.m3u8"
click at [808, 179] on input "search" at bounding box center [631, 183] width 419 height 17
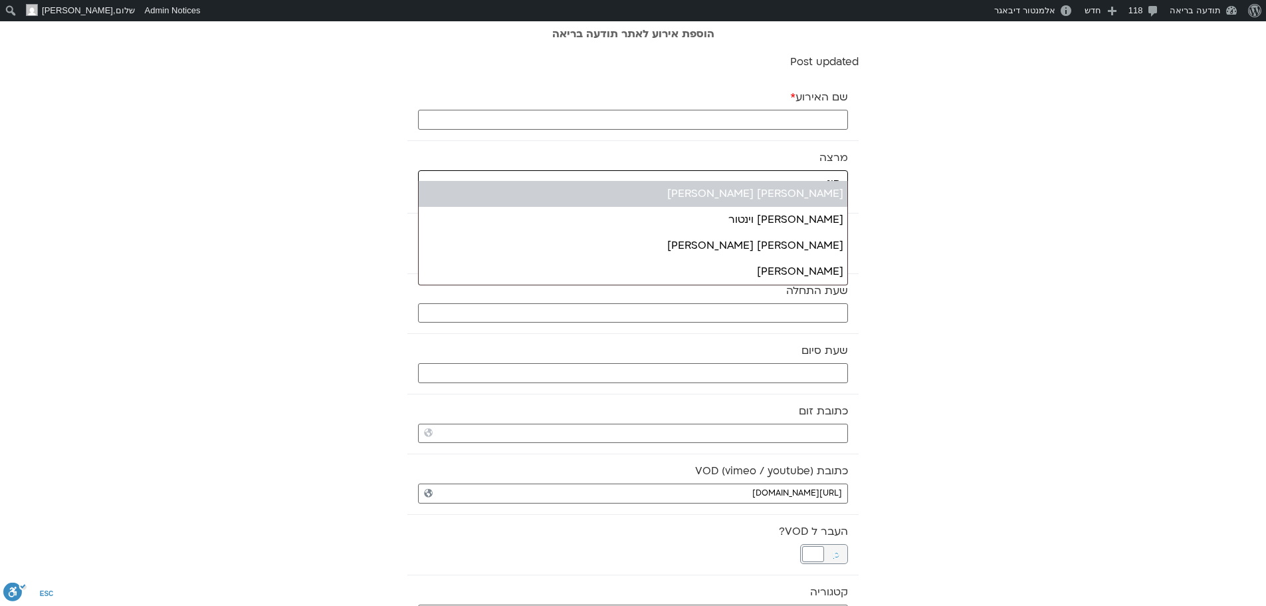
type input "סיג"
select select "*****"
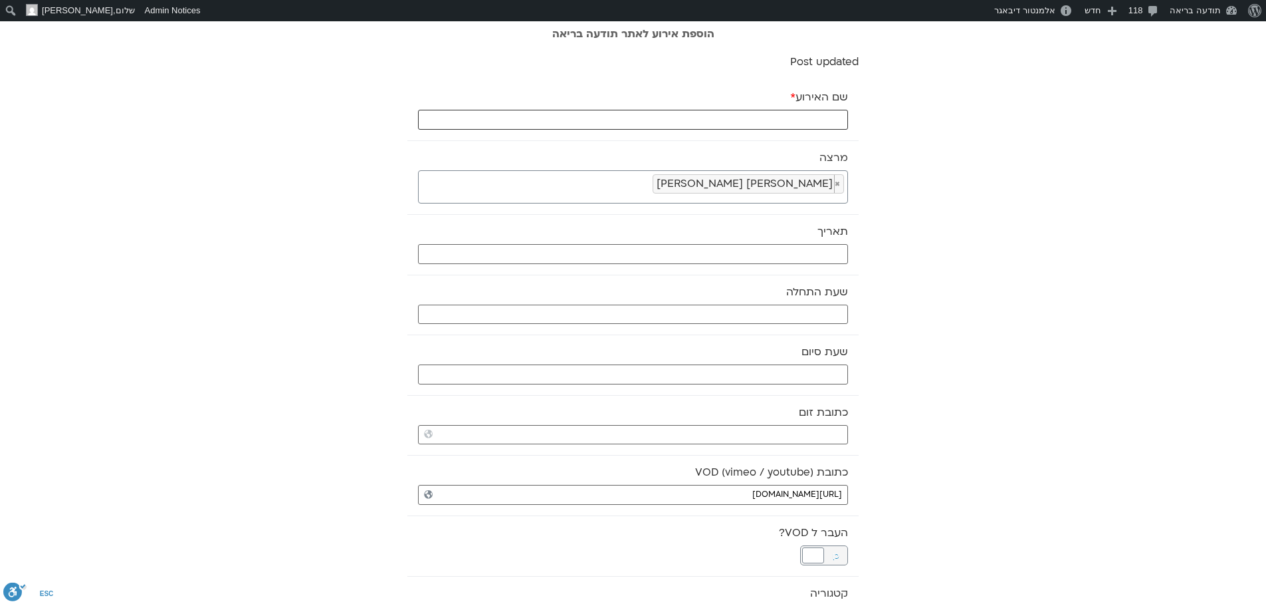
click at [773, 118] on input "שם האירוע *" at bounding box center [633, 120] width 430 height 20
type input "תרגול מיינדפולנס - 12.10.25"
click at [761, 257] on input "text" at bounding box center [633, 254] width 430 height 20
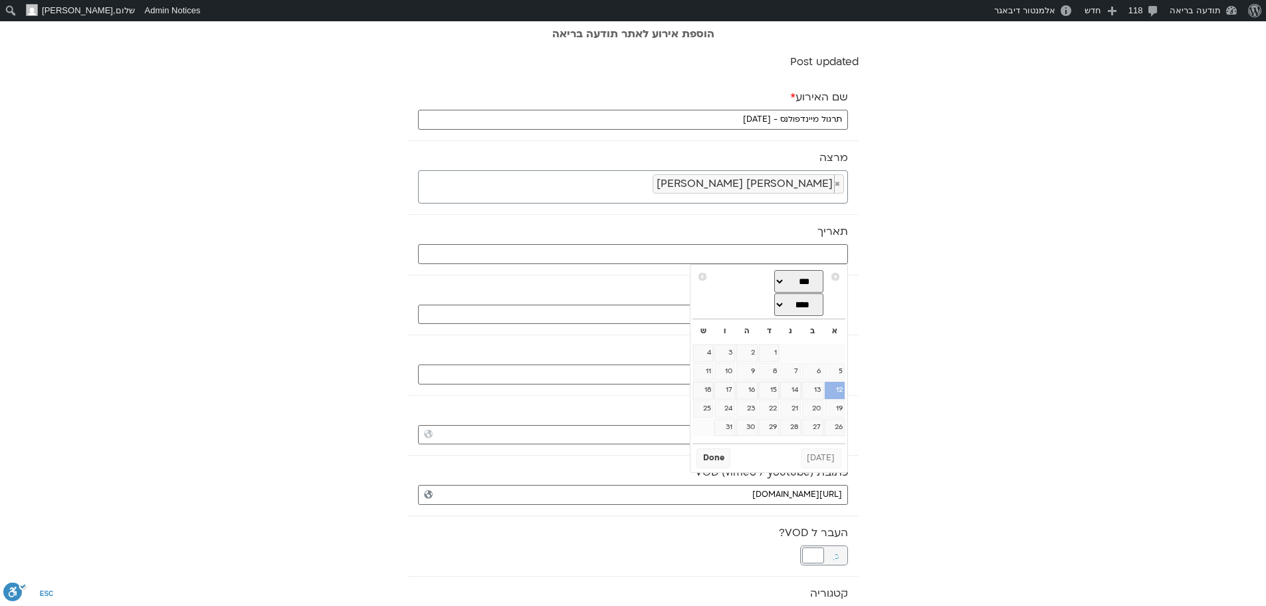
click at [836, 388] on link "12" at bounding box center [835, 390] width 20 height 17
type input "12/10/2025"
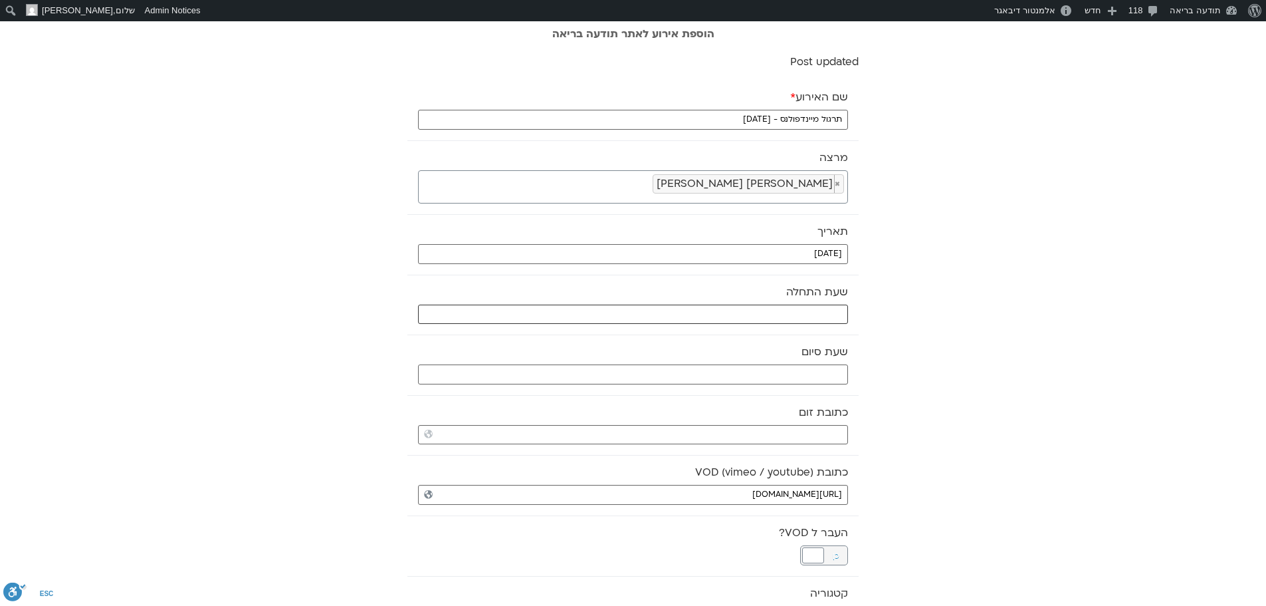
click at [812, 313] on input "text" at bounding box center [633, 314] width 430 height 20
click at [762, 363] on select "** ** ** ** ** ** ** ** ** ** ** ** ** ** ** ** ** ** ** ** ** ** ** **" at bounding box center [748, 361] width 43 height 23
type input "13:00"
select select "**"
click at [717, 393] on button "Select" at bounding box center [715, 394] width 37 height 20
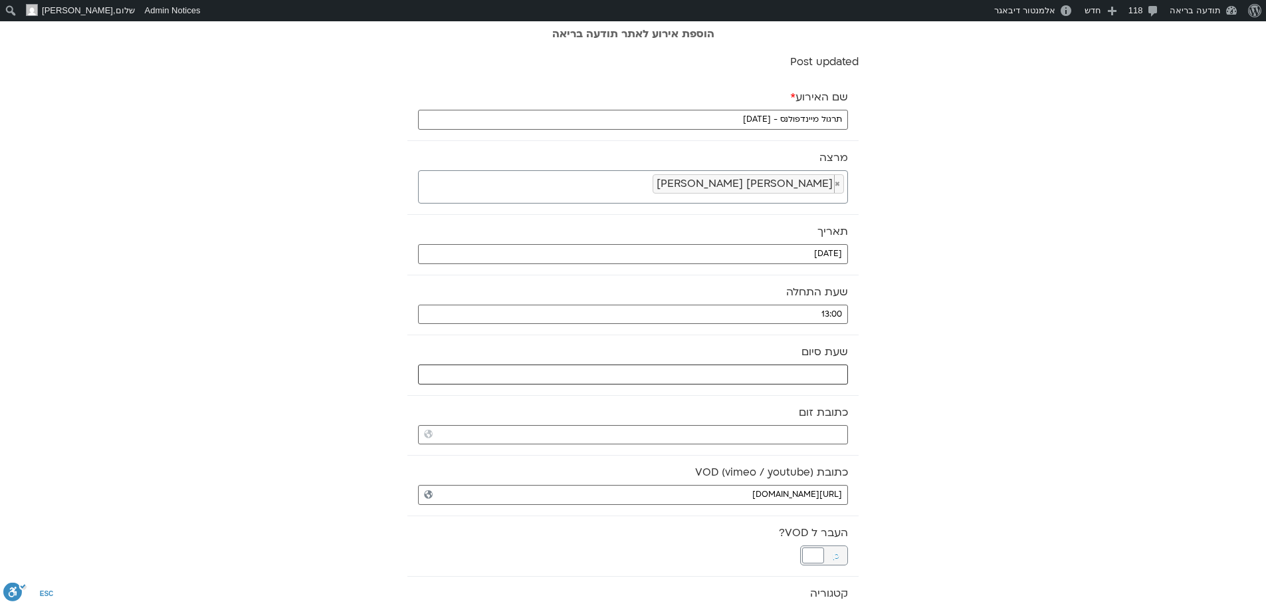
click at [745, 366] on input "text" at bounding box center [633, 374] width 430 height 20
click at [758, 419] on select "** ** ** ** ** ** ** ** ** ** ** ** ** ** ** ** ** ** ** ** ** ** ** **" at bounding box center [748, 421] width 43 height 23
type input "14:00"
select select "**"
click at [711, 454] on button "Select" at bounding box center [715, 455] width 37 height 20
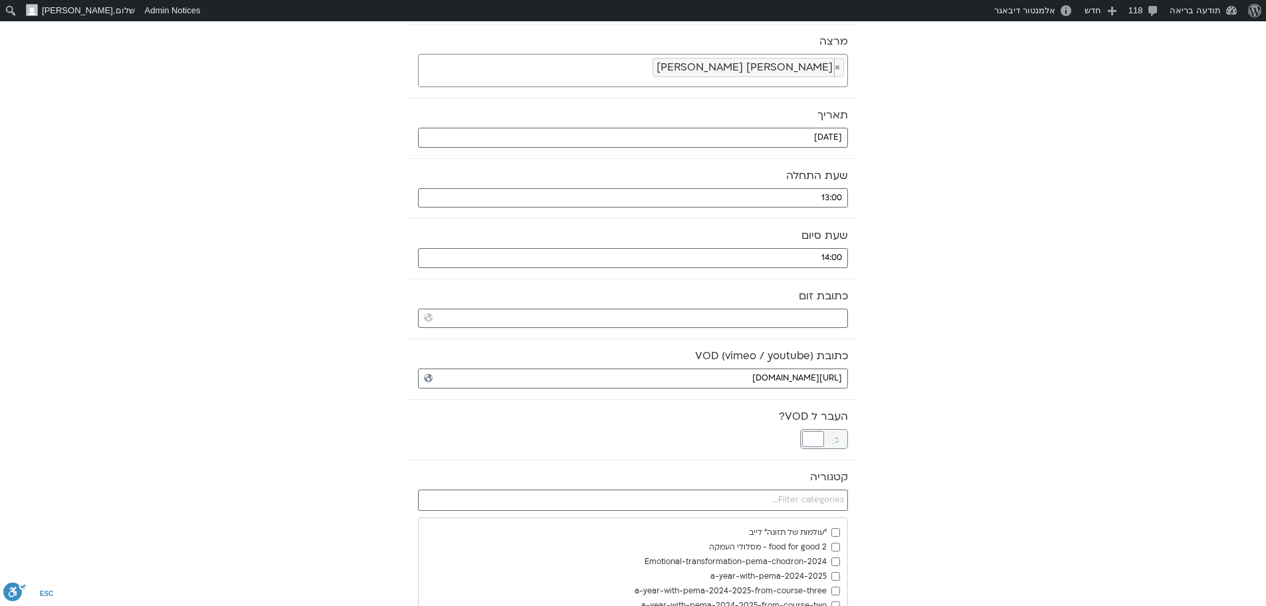
scroll to position [133, 0]
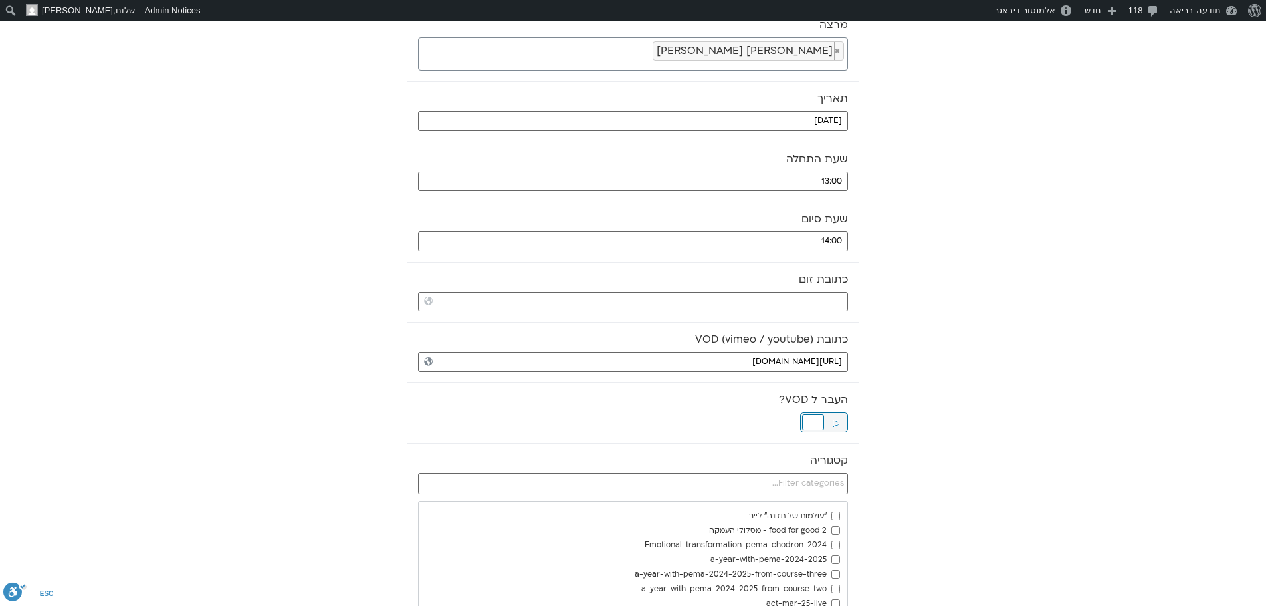
click at [810, 420] on div at bounding box center [813, 422] width 22 height 16
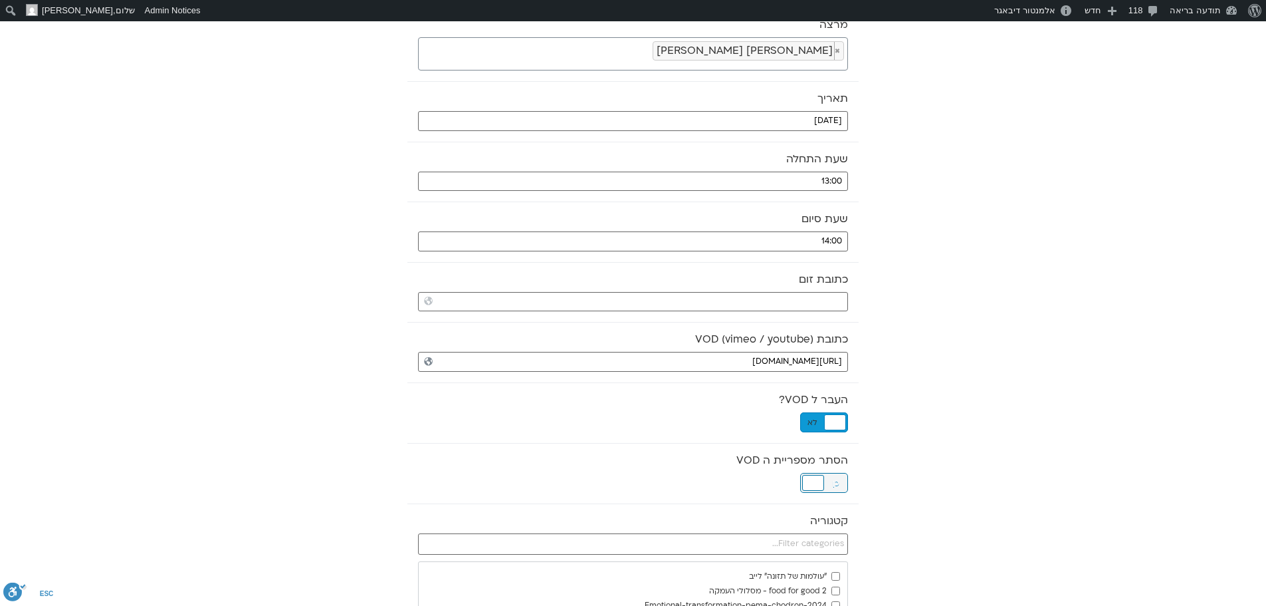
click at [815, 480] on div at bounding box center [813, 483] width 22 height 16
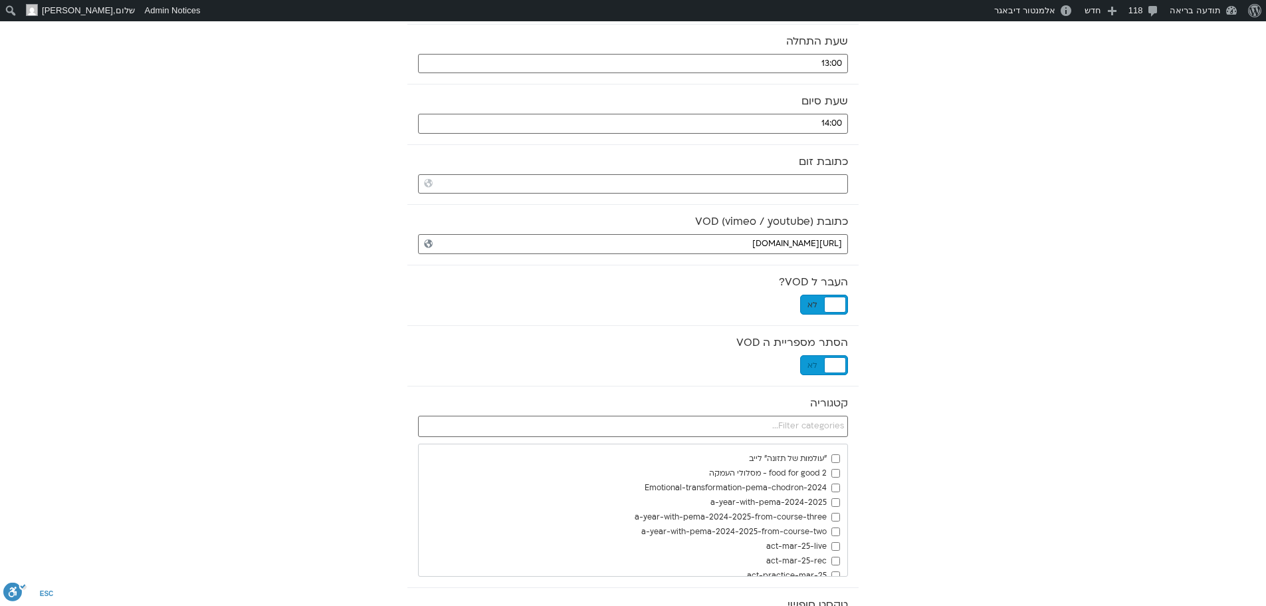
scroll to position [332, 0]
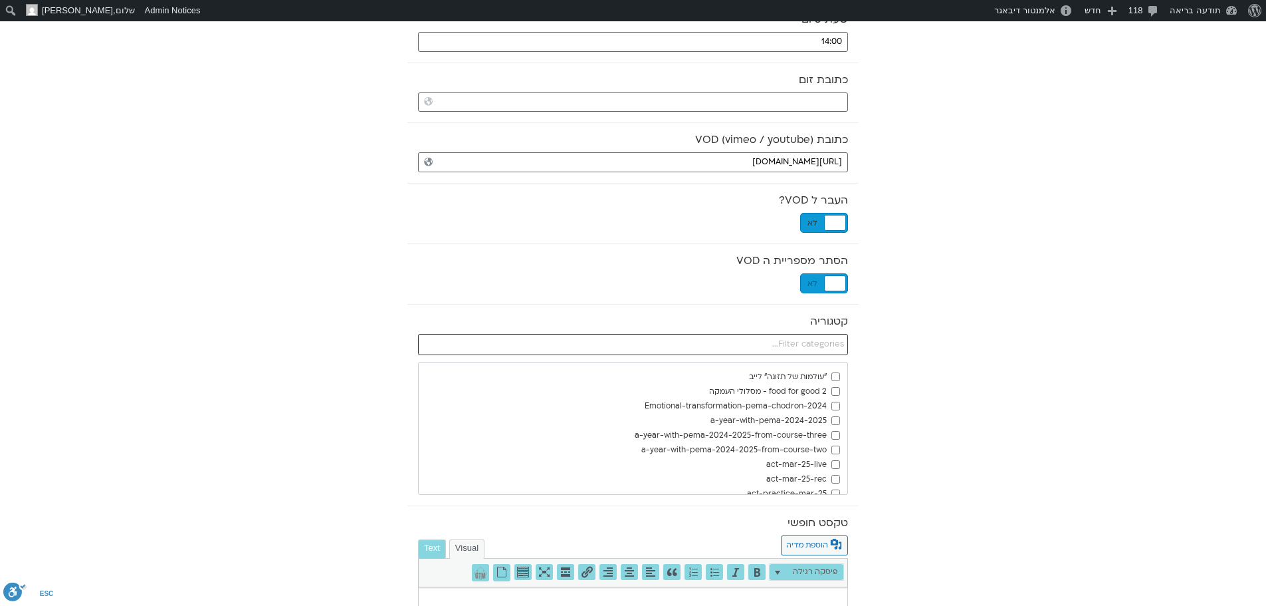
click at [828, 342] on input "text" at bounding box center [633, 344] width 430 height 21
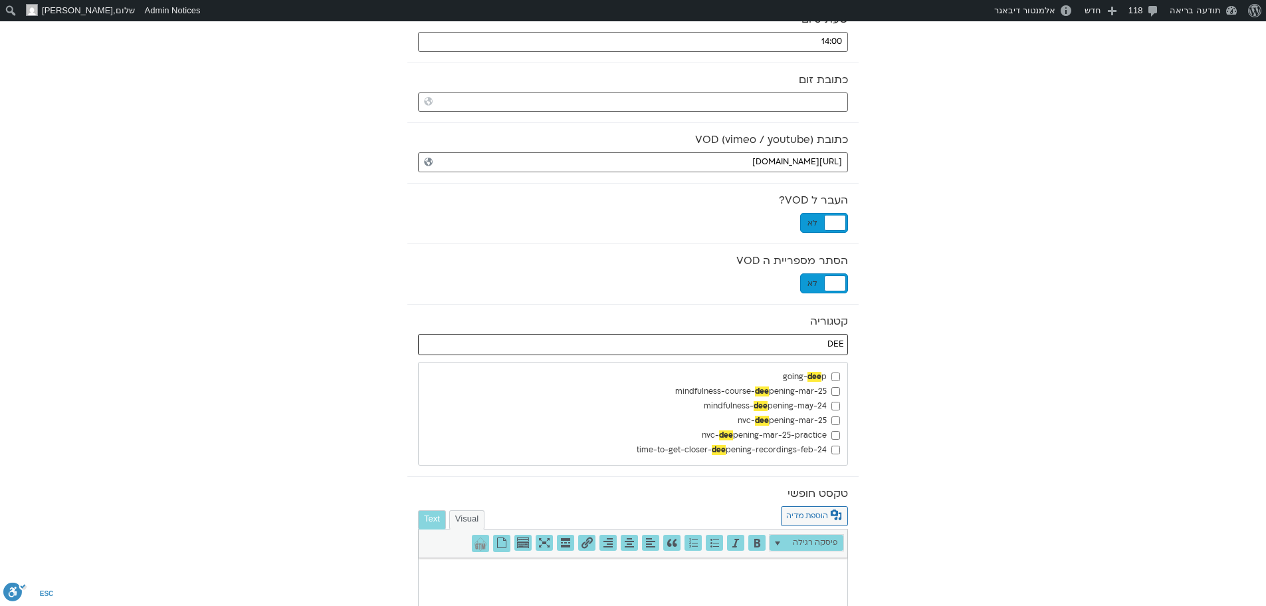
type input "DEE"
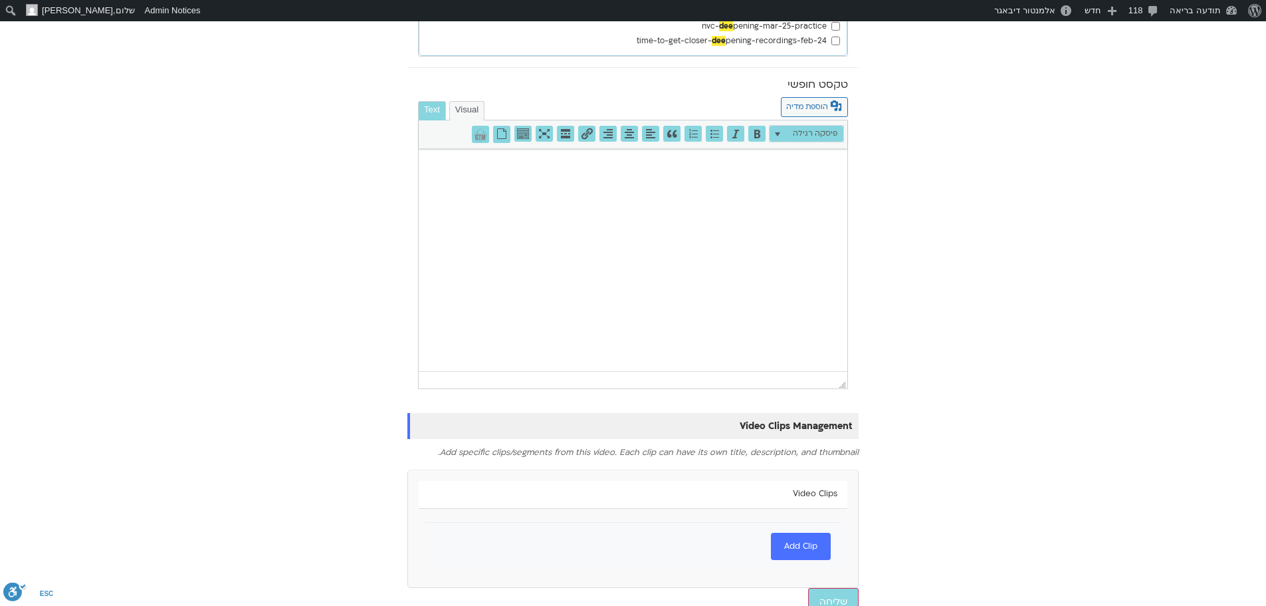
scroll to position [758, 0]
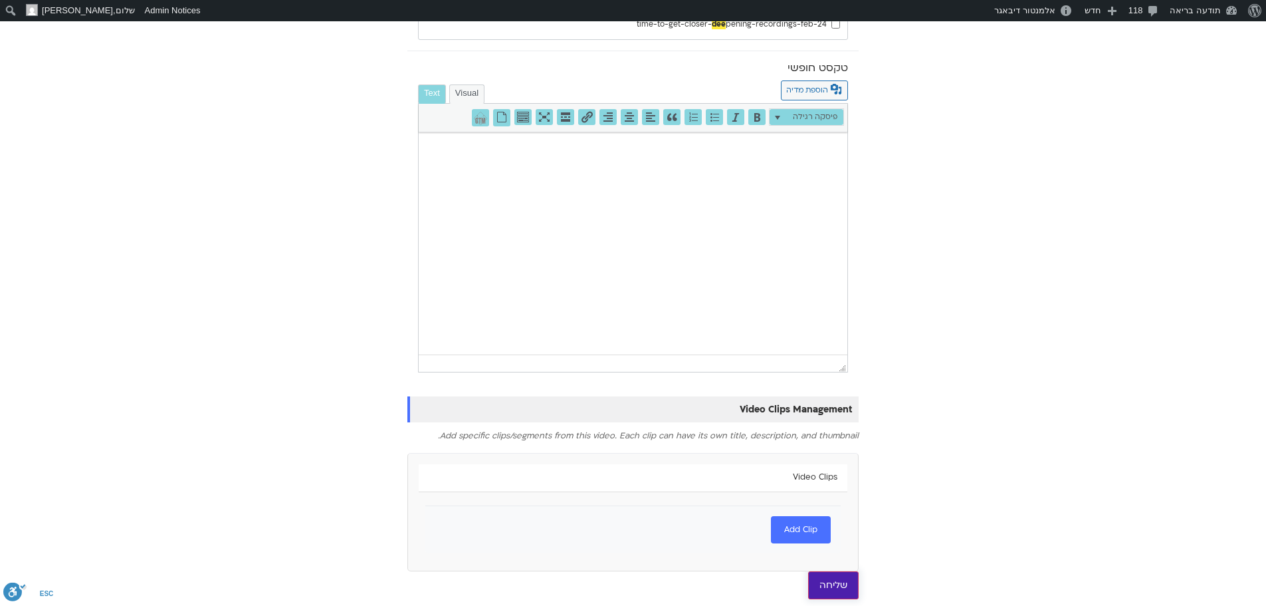
click at [837, 588] on input "שליחה" at bounding box center [833, 585] width 51 height 28
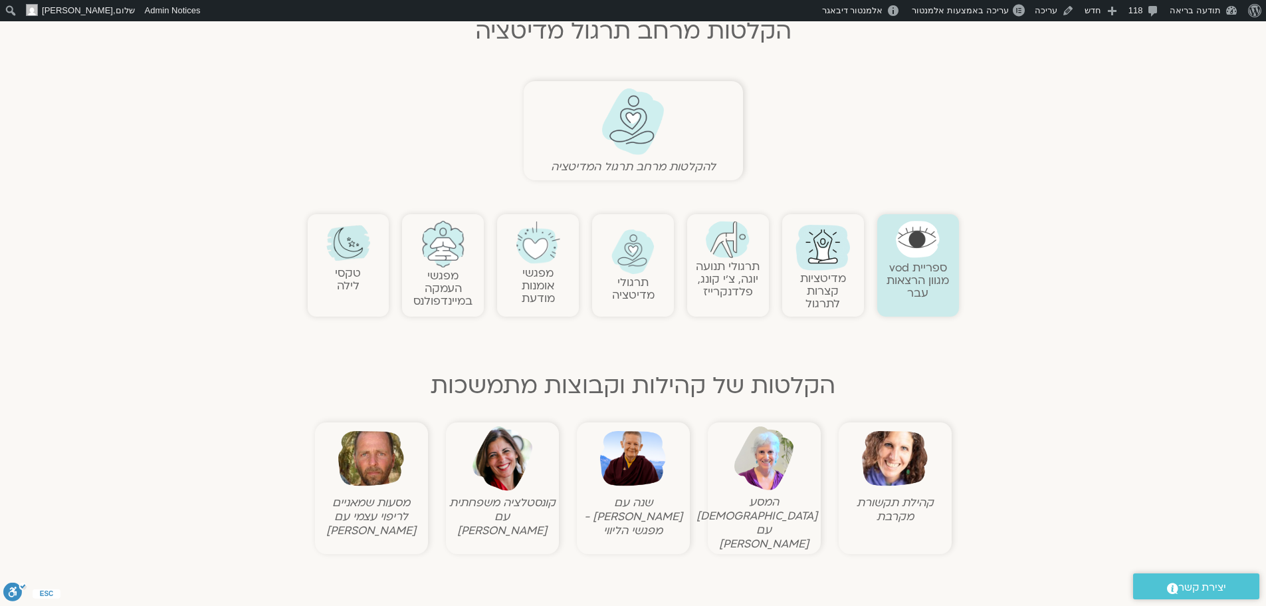
scroll to position [332, 0]
click at [441, 255] on img at bounding box center [443, 242] width 44 height 47
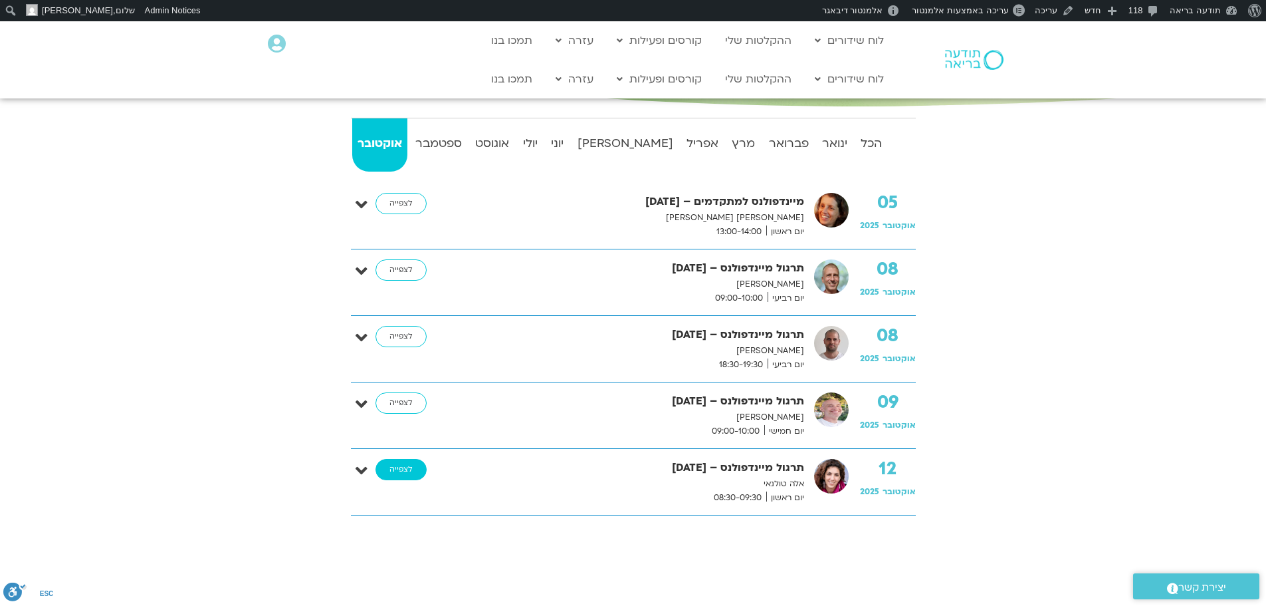
scroll to position [399, 0]
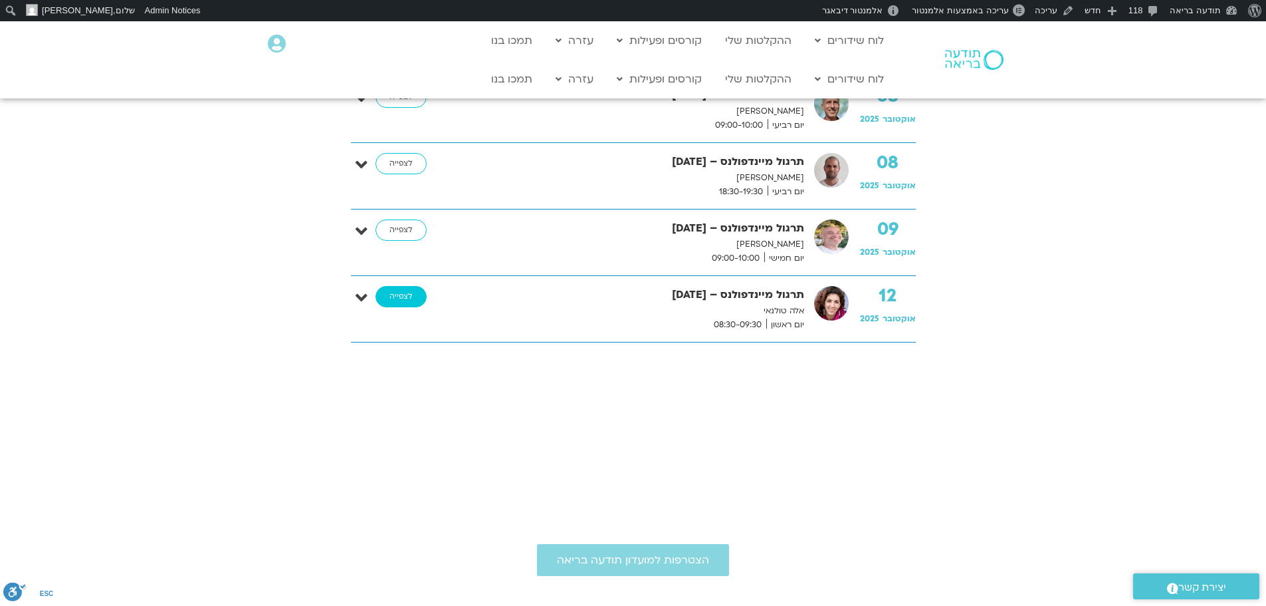
click at [394, 296] on link "לצפייה" at bounding box center [401, 296] width 51 height 21
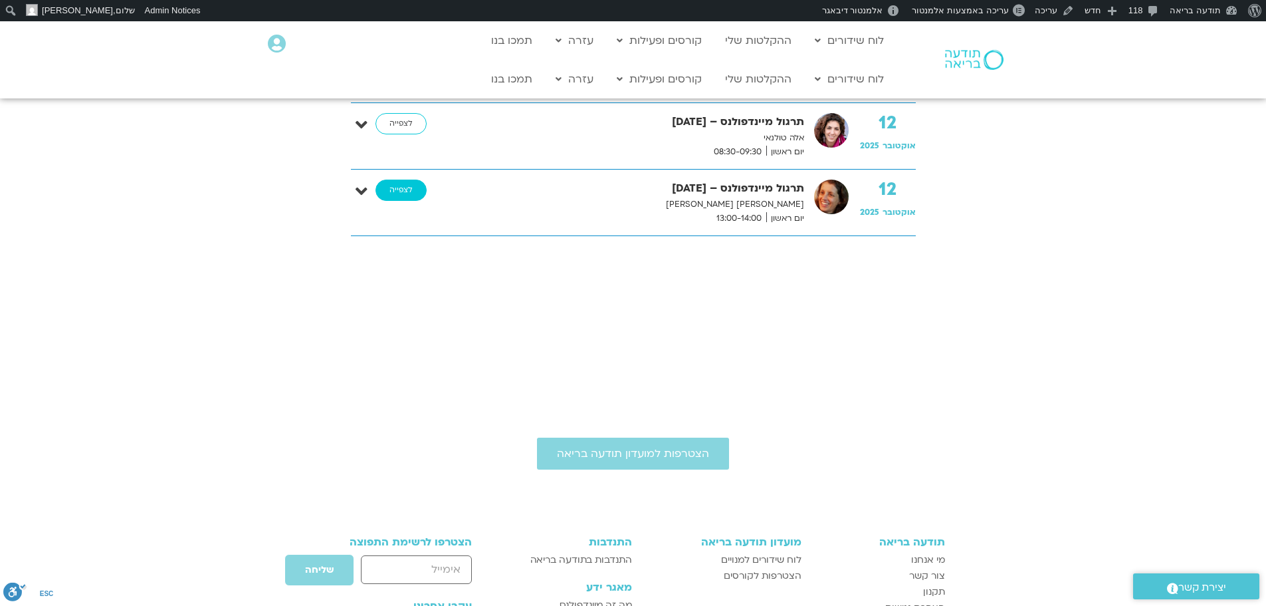
click at [409, 195] on link "לצפייה" at bounding box center [401, 189] width 51 height 21
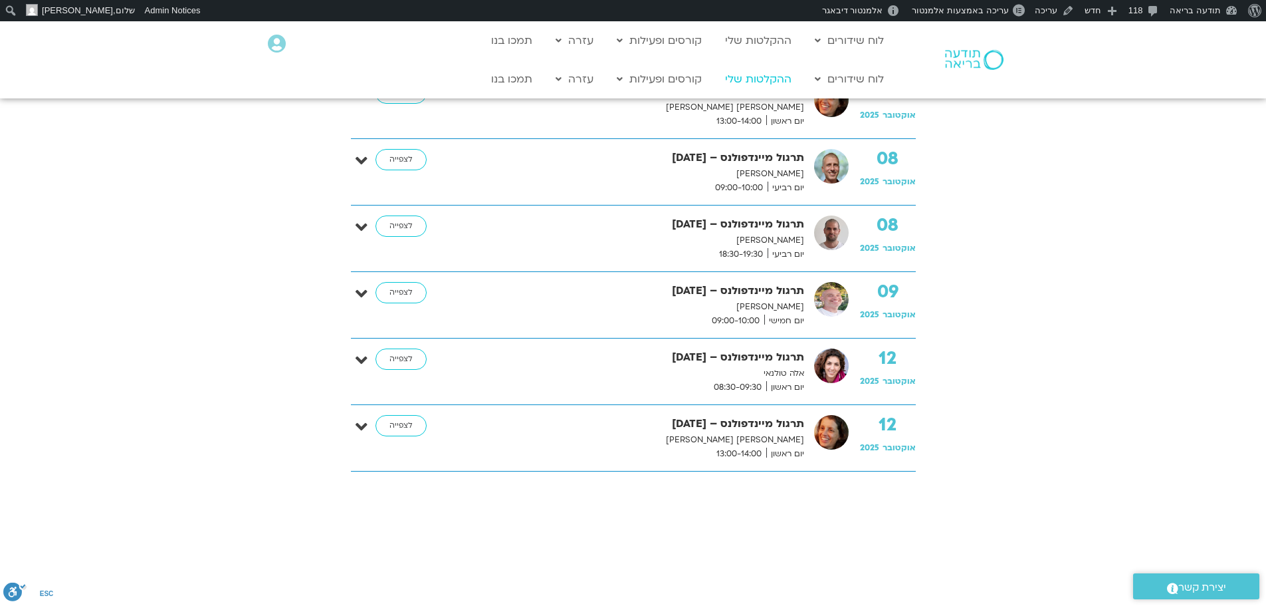
scroll to position [334, 0]
click at [767, 80] on link "ההקלטות שלי" at bounding box center [759, 78] width 80 height 25
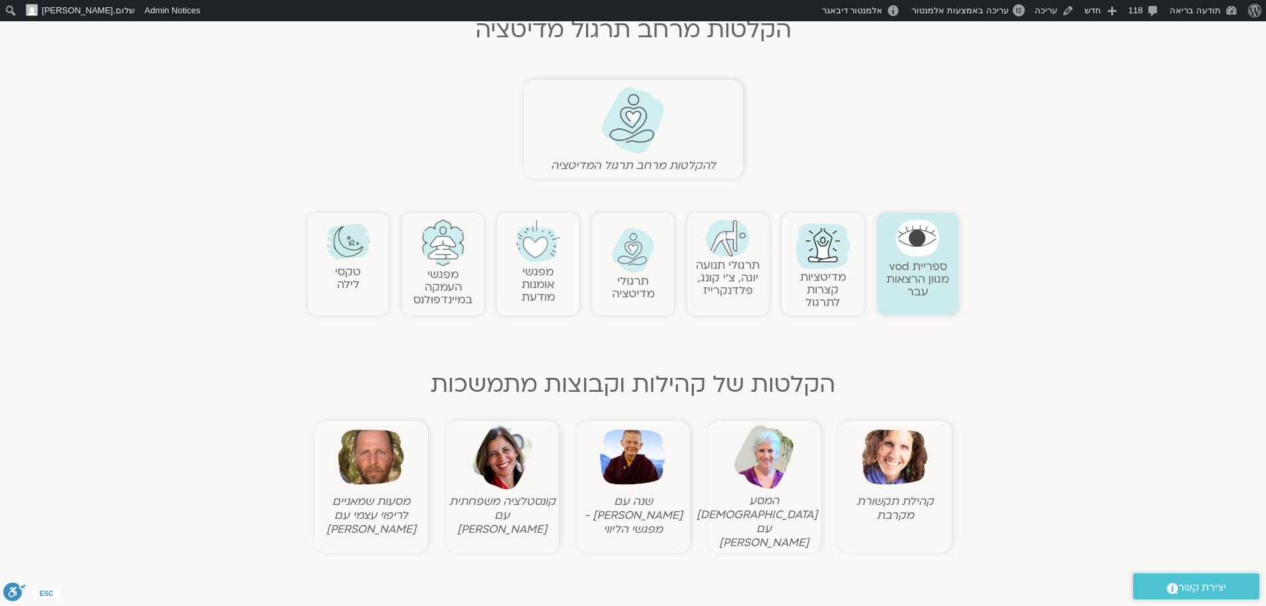
click at [646, 247] on img at bounding box center [634, 250] width 44 height 45
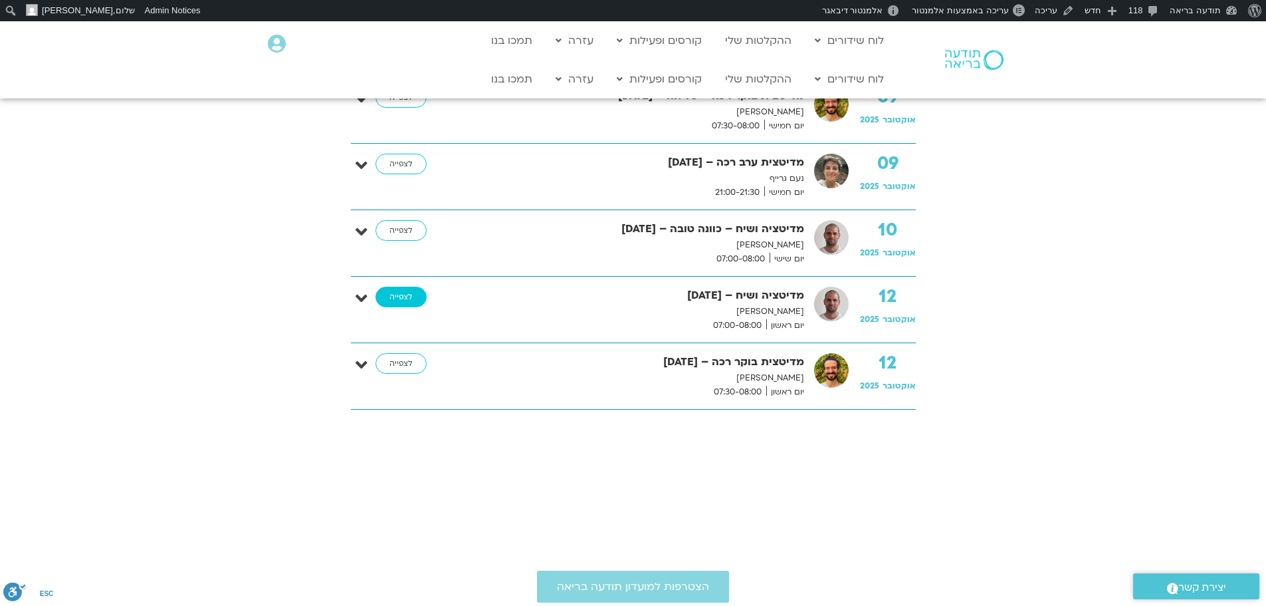
click at [406, 300] on link "לצפייה" at bounding box center [401, 296] width 51 height 21
